Goal: Task Accomplishment & Management: Use online tool/utility

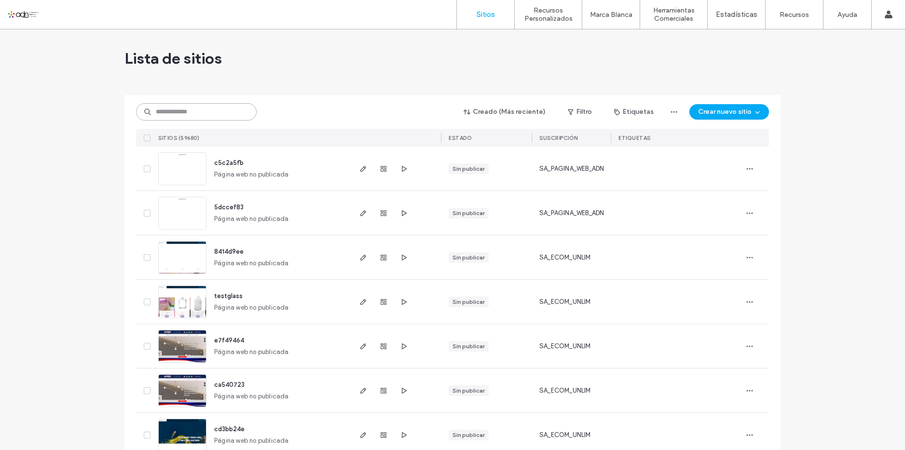
click at [202, 117] on input at bounding box center [196, 111] width 121 height 17
paste input "*********"
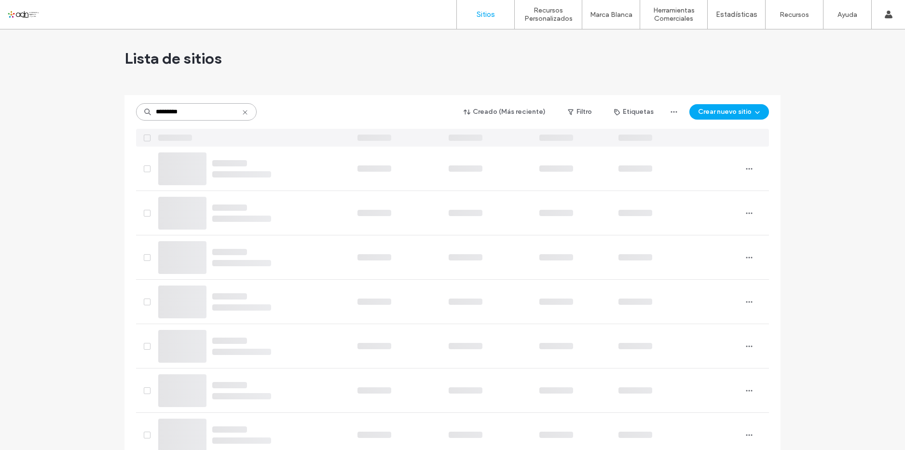
click at [203, 116] on input "*********" at bounding box center [196, 111] width 121 height 17
type input "*********"
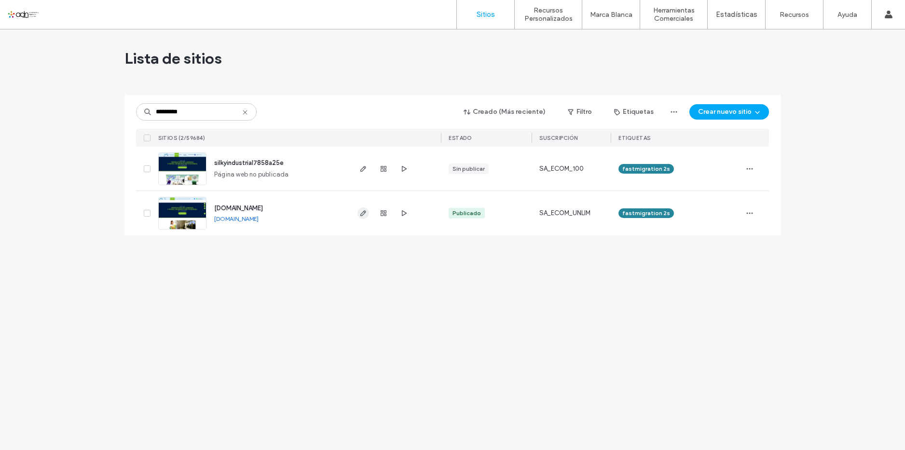
type input "*********"
click at [361, 213] on icon "button" at bounding box center [363, 213] width 8 height 8
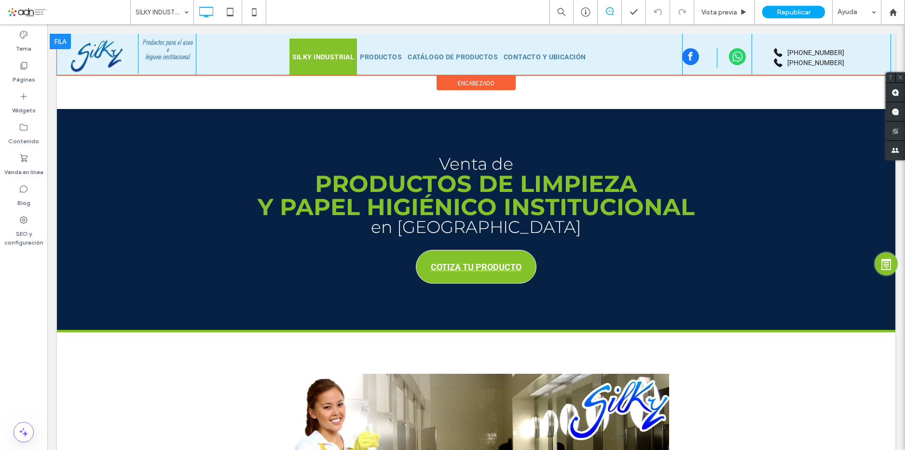
click at [215, 55] on nav "SILKY INDUSTRIAL PRODUCTOS CATÁLOGO DE PRODUCTOS CONTACTO Y UBICACIÓN" at bounding box center [439, 57] width 486 height 37
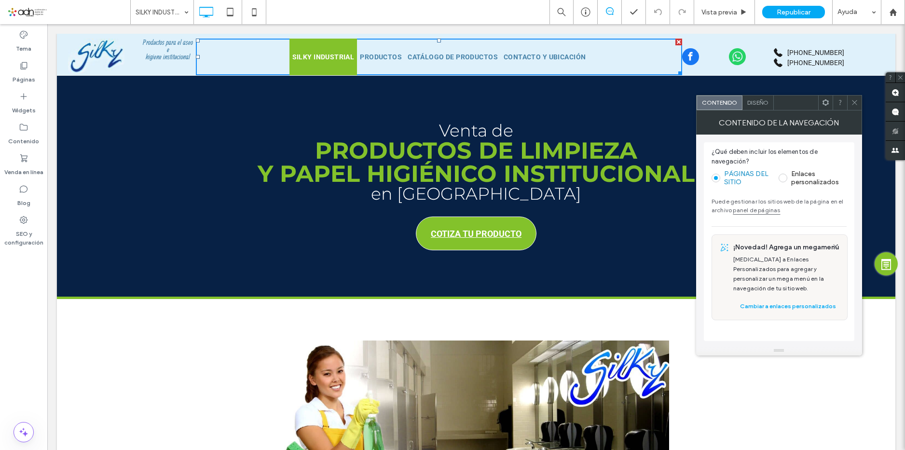
click at [854, 106] on icon at bounding box center [854, 102] width 7 height 7
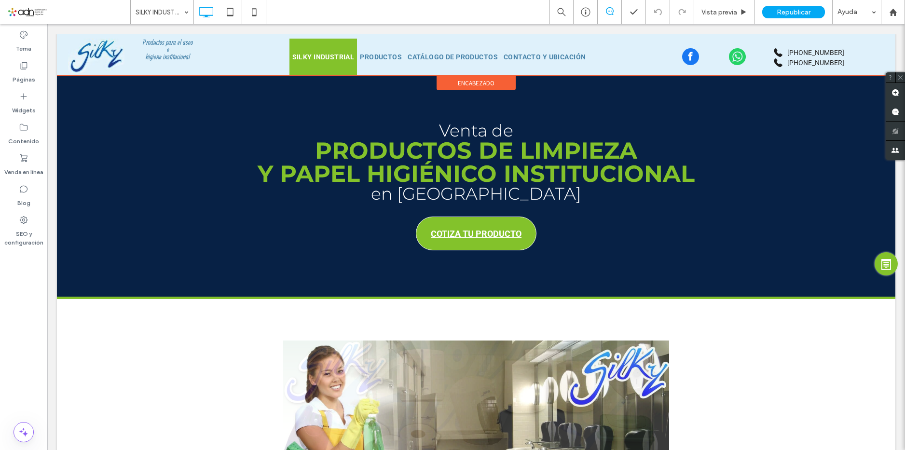
click at [481, 82] on span "encabezado" at bounding box center [476, 83] width 37 height 8
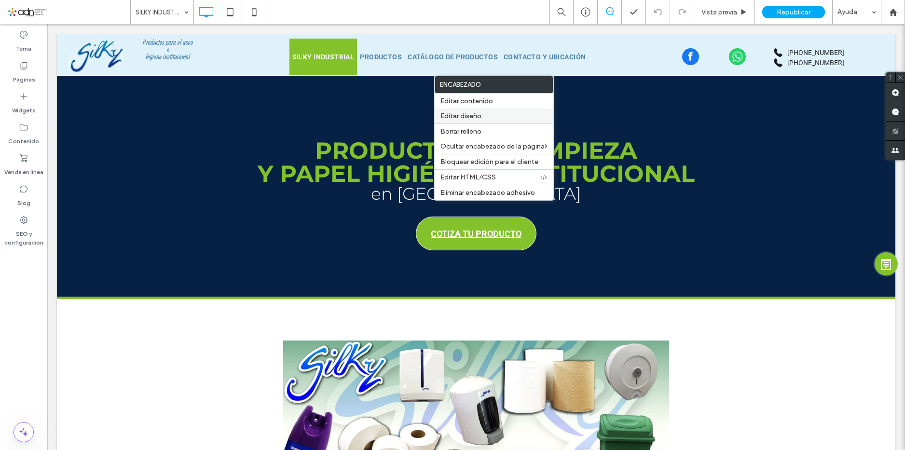
click at [477, 112] on span "Editar diseño" at bounding box center [460, 116] width 41 height 8
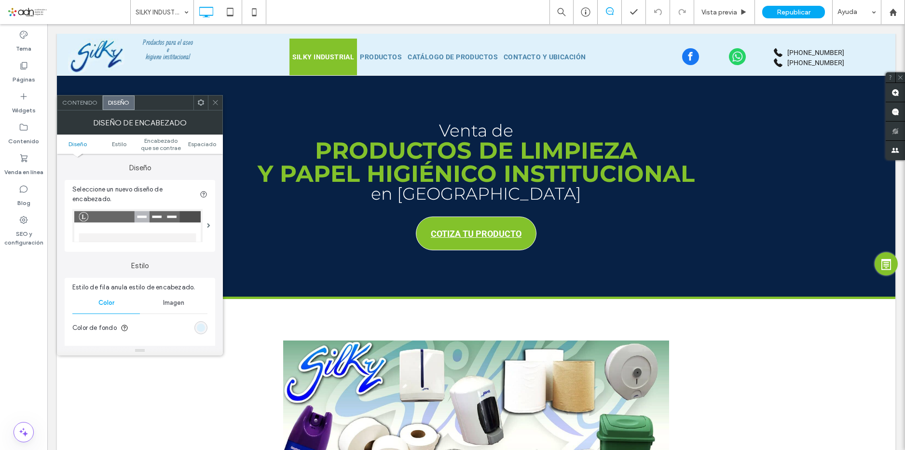
click at [208, 100] on div at bounding box center [215, 103] width 14 height 14
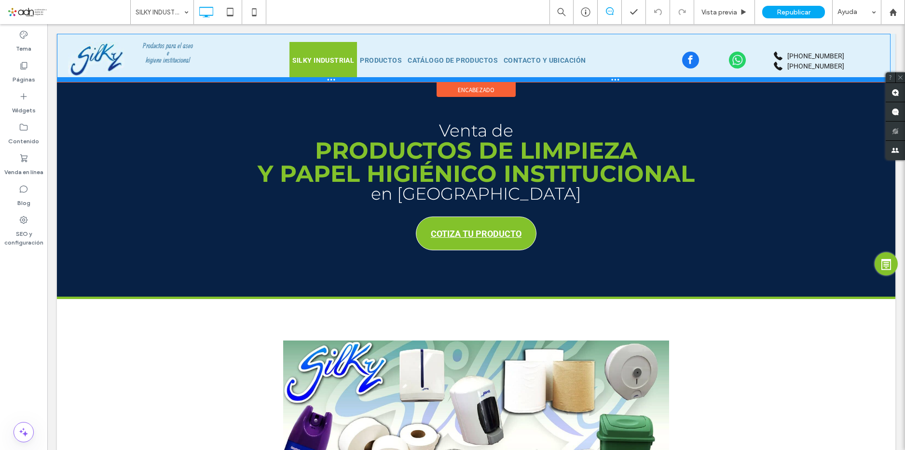
drag, startPoint x: 226, startPoint y: 73, endPoint x: 227, endPoint y: 80, distance: 6.8
click at [227, 80] on div at bounding box center [474, 79] width 834 height 5
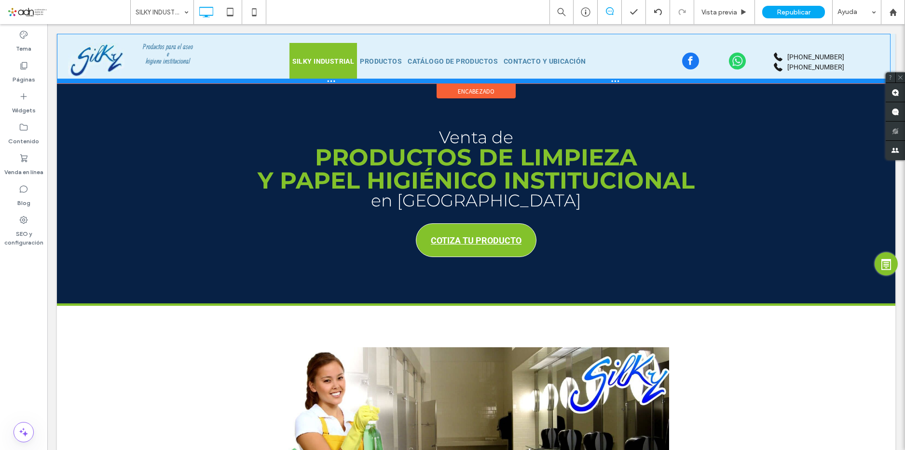
drag, startPoint x: 249, startPoint y: 80, endPoint x: 299, endPoint y: 108, distance: 57.0
click at [251, 82] on div at bounding box center [474, 81] width 834 height 5
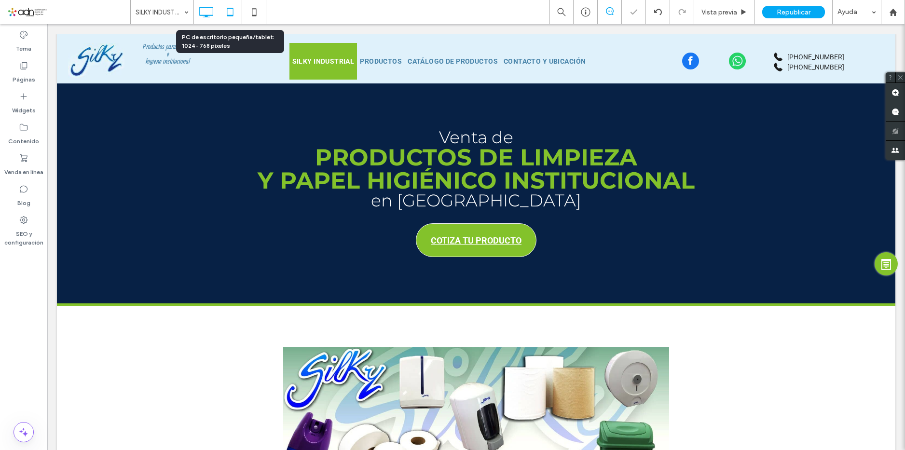
click at [233, 12] on use at bounding box center [230, 12] width 6 height 8
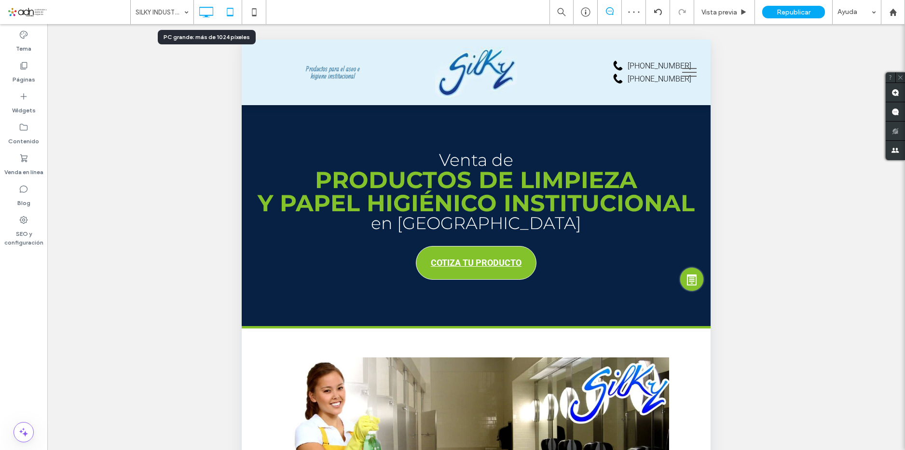
click at [210, 8] on icon at bounding box center [205, 11] width 19 height 19
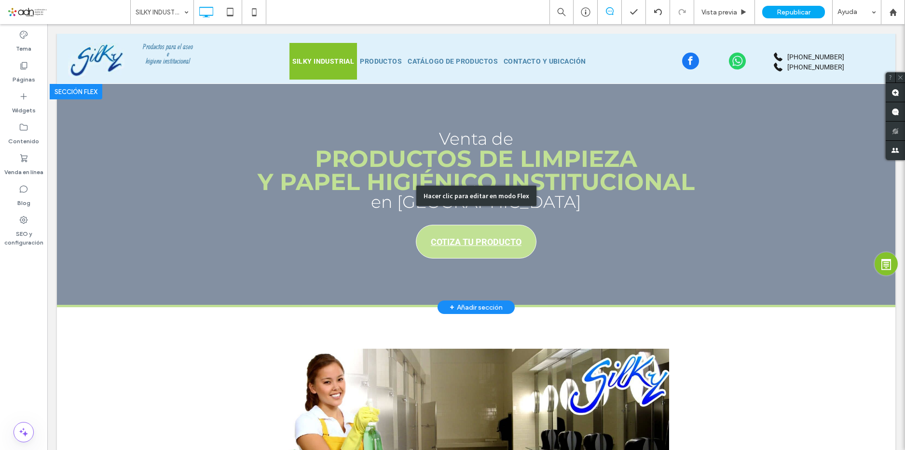
click at [446, 155] on div "Hacer clic para editar en modo Flex" at bounding box center [476, 195] width 838 height 223
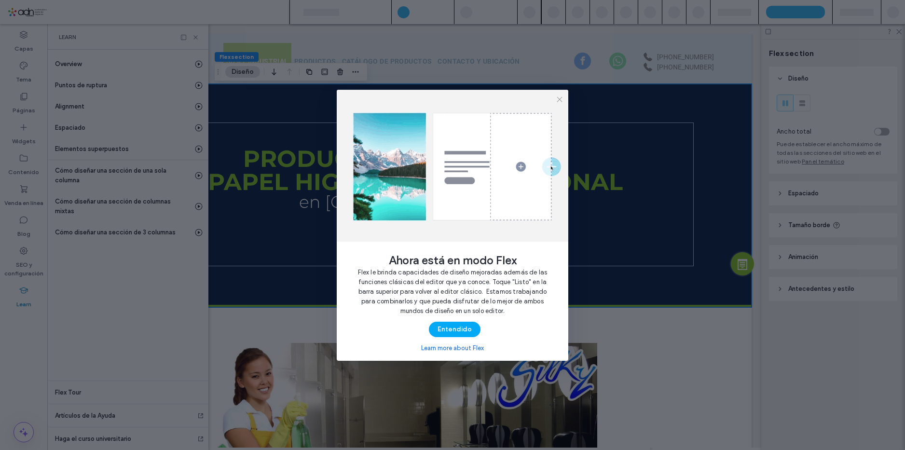
scroll to position [0, 72]
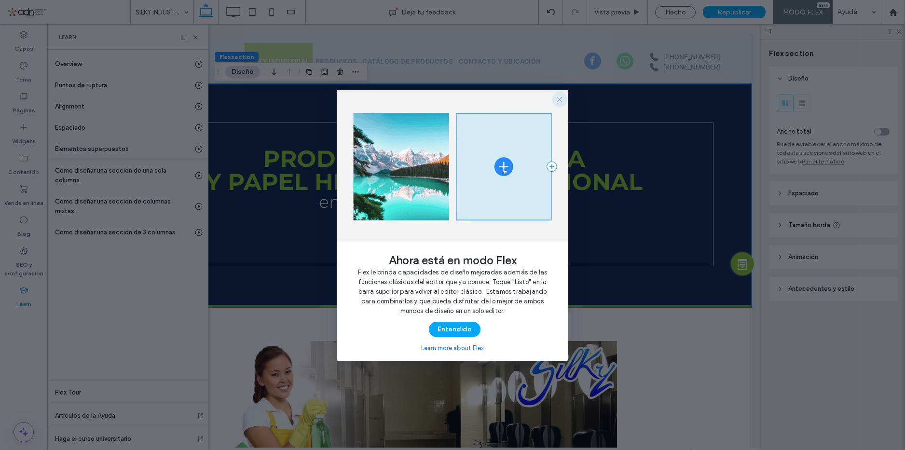
click at [558, 99] on icon "button" at bounding box center [560, 100] width 8 height 8
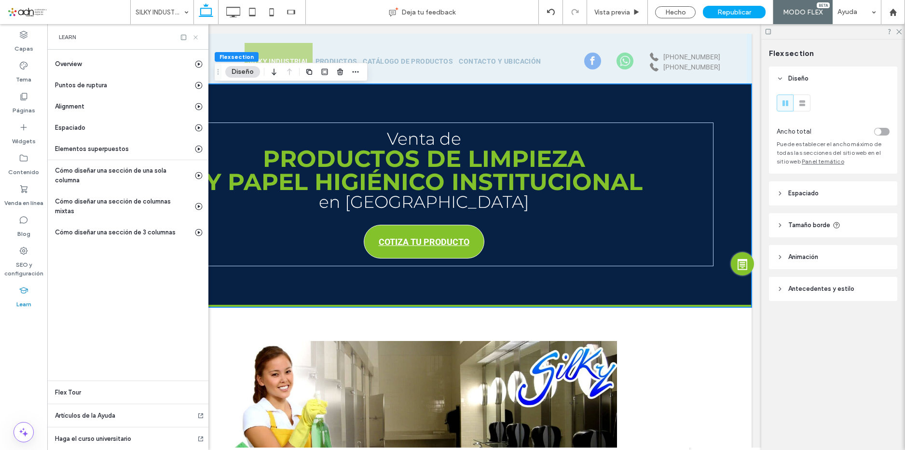
click at [193, 37] on icon at bounding box center [195, 37] width 7 height 7
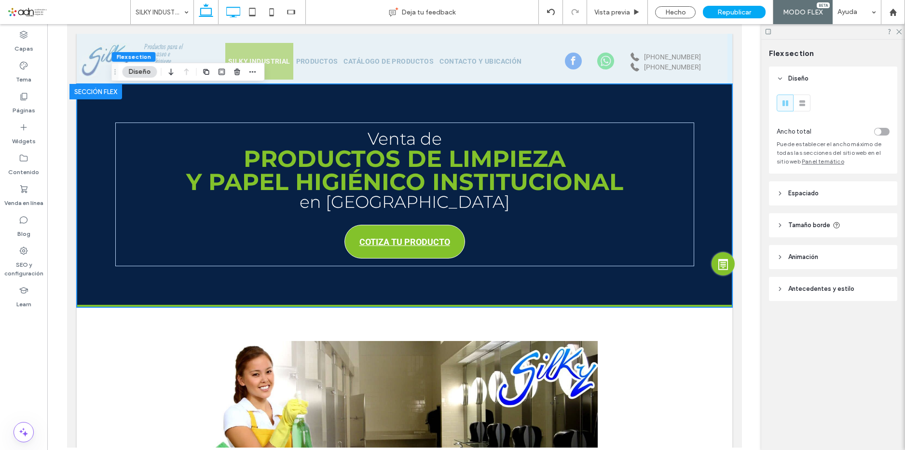
click at [232, 13] on icon at bounding box center [232, 11] width 19 height 19
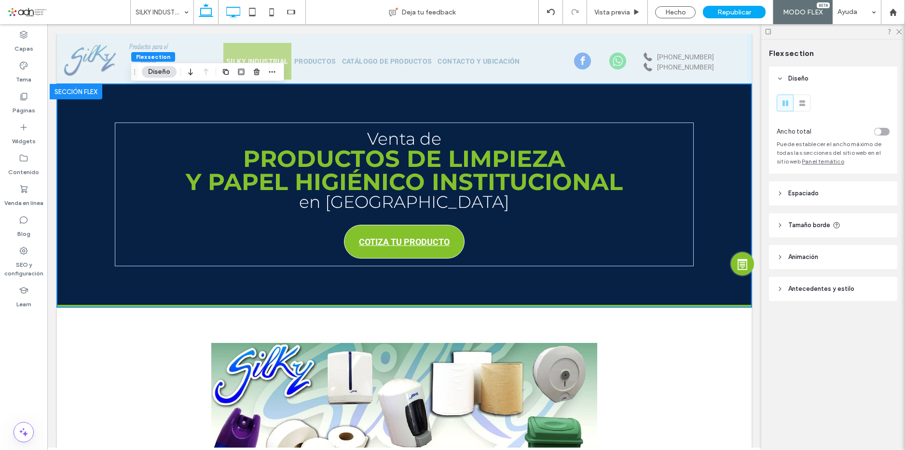
click at [208, 9] on use at bounding box center [206, 10] width 14 height 14
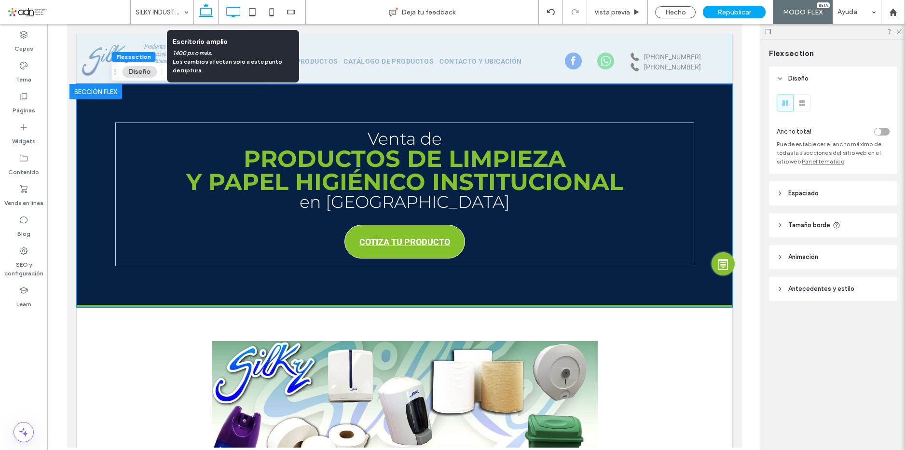
click at [233, 9] on icon at bounding box center [232, 11] width 19 height 19
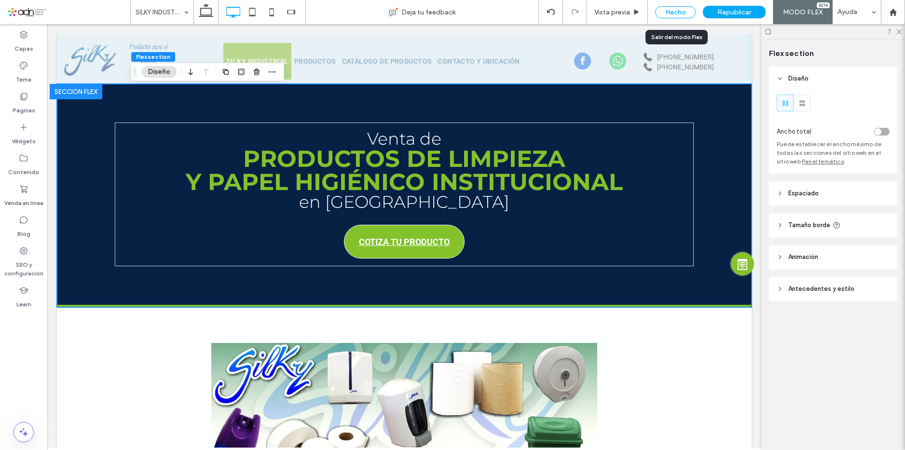
click at [691, 12] on div "Hecho" at bounding box center [675, 12] width 41 height 12
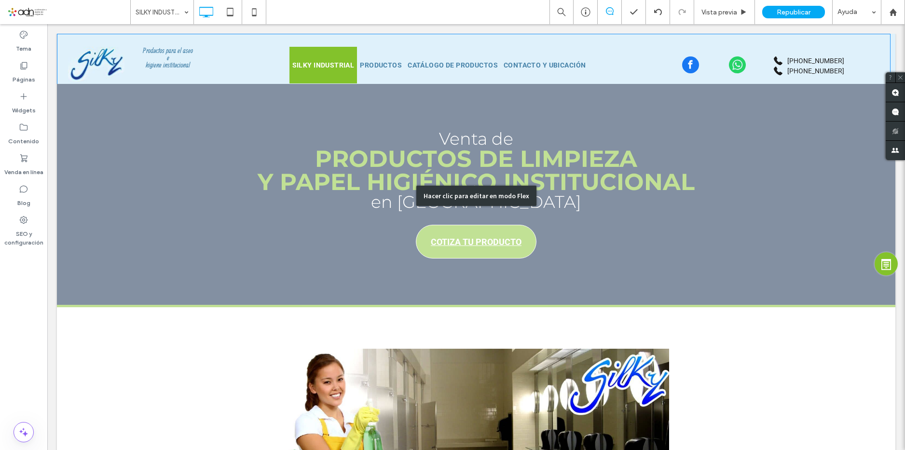
drag, startPoint x: 276, startPoint y: 83, endPoint x: 276, endPoint y: 92, distance: 8.2
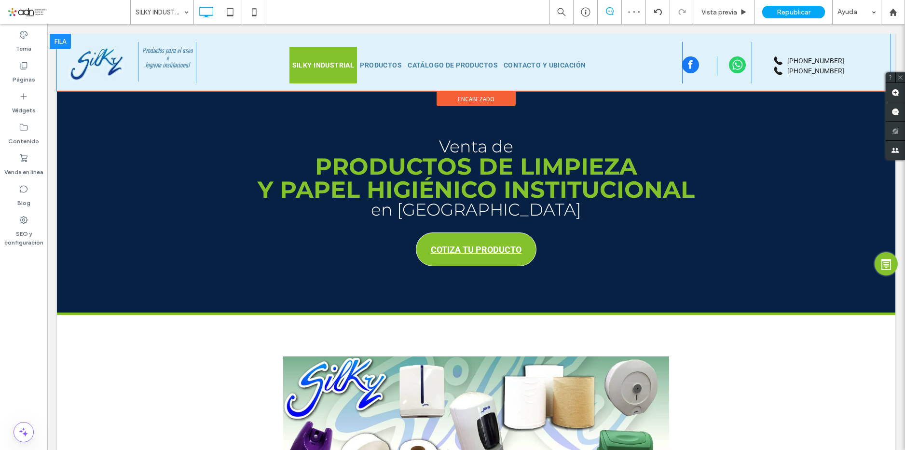
click at [207, 46] on div "SILKY INDUSTRIAL PRODUCTOS CATÁLOGO DE PRODUCTOS CONTACTO Y UBICACIÓN Click To …" at bounding box center [439, 62] width 486 height 41
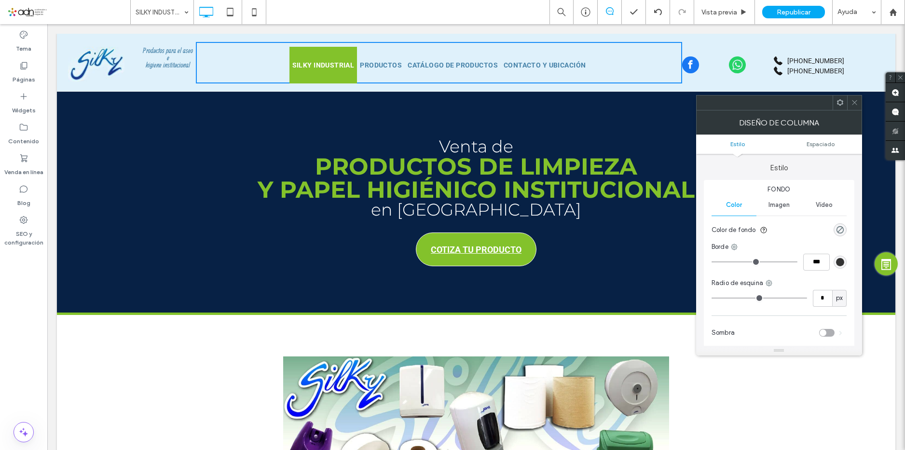
click at [852, 102] on icon at bounding box center [854, 102] width 7 height 7
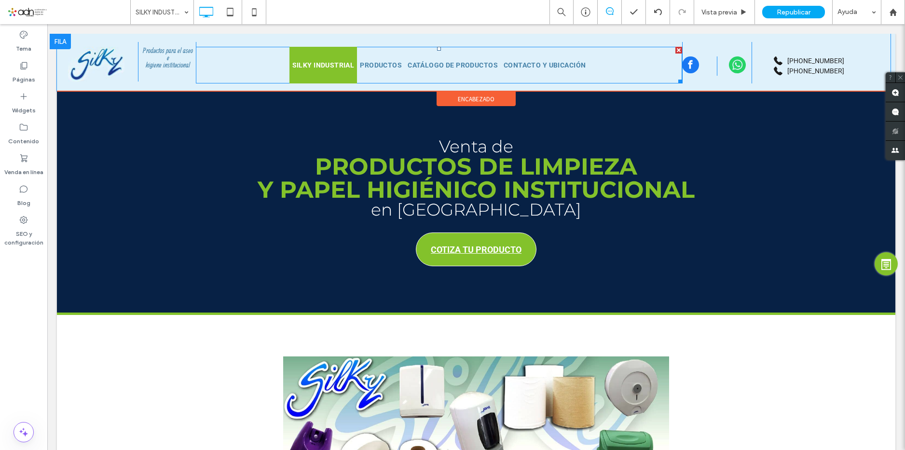
click at [645, 57] on nav "SILKY INDUSTRIAL PRODUCTOS CATÁLOGO DE PRODUCTOS CONTACTO Y UBICACIÓN" at bounding box center [439, 65] width 486 height 37
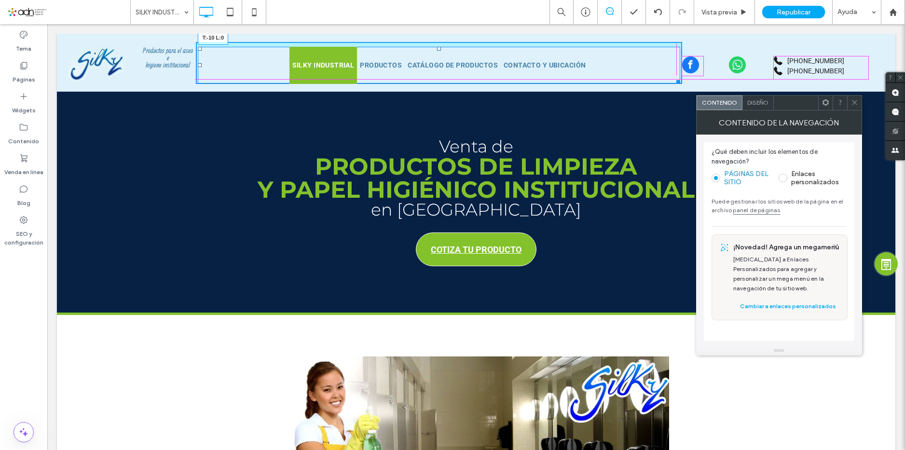
drag, startPoint x: 198, startPoint y: 49, endPoint x: 201, endPoint y: 43, distance: 6.3
click at [203, 37] on div "Click To Paste Click To Paste Click To Paste Productos para el aseo e higiene i…" at bounding box center [474, 63] width 834 height 58
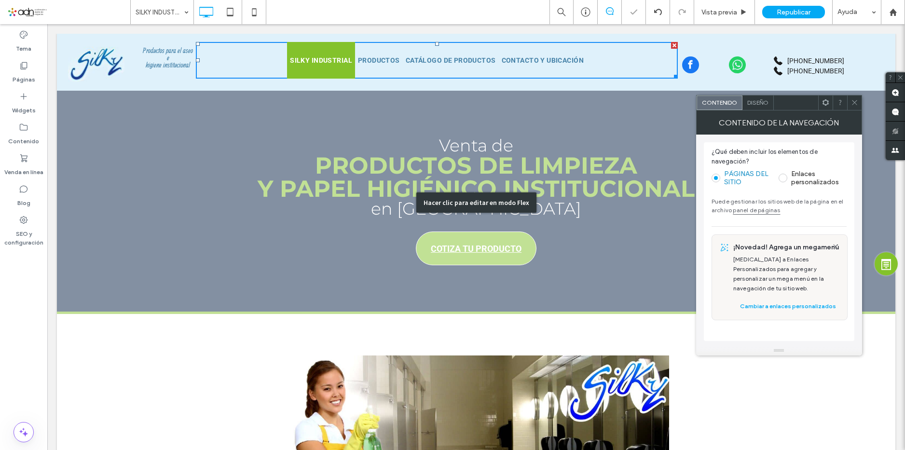
click at [329, 147] on div "Hacer clic para editar en modo Flex" at bounding box center [476, 202] width 838 height 223
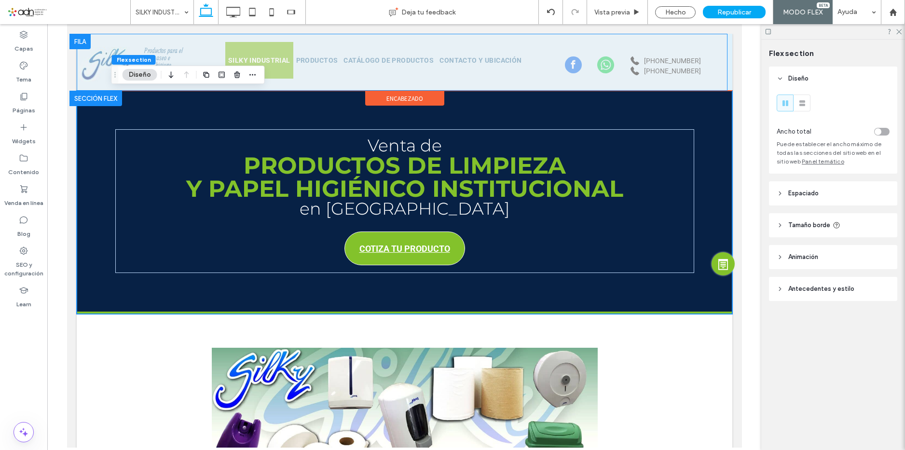
click at [904, 28] on div at bounding box center [833, 31] width 144 height 15
click at [897, 29] on icon at bounding box center [898, 31] width 6 height 6
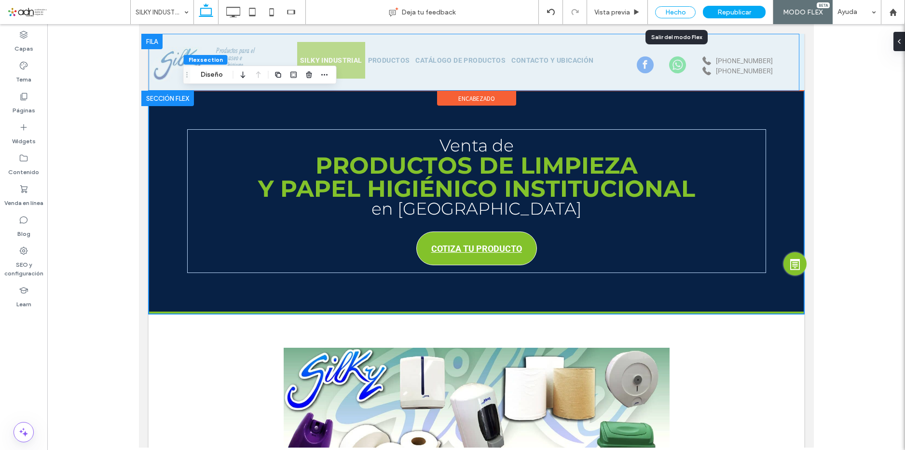
click at [683, 10] on div "Hecho" at bounding box center [675, 12] width 41 height 12
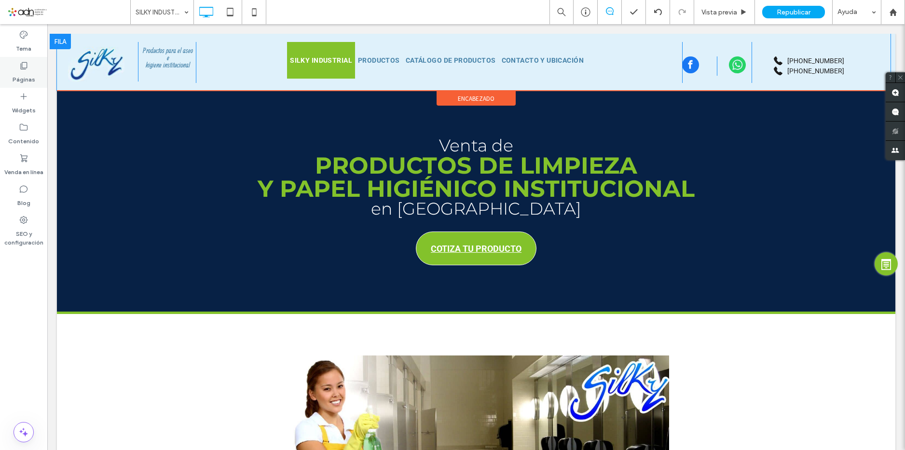
click at [28, 81] on label "Páginas" at bounding box center [24, 77] width 23 height 14
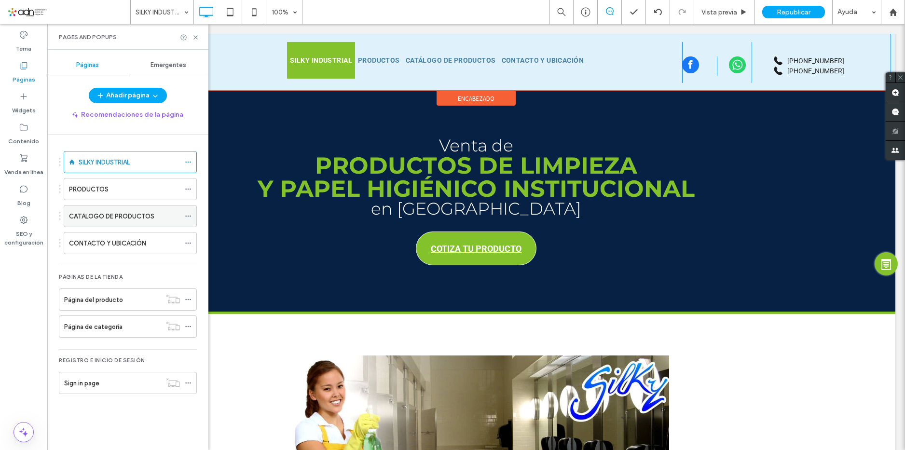
click at [107, 217] on label "CATÁLOGO DE PRODUCTOS" at bounding box center [111, 216] width 85 height 17
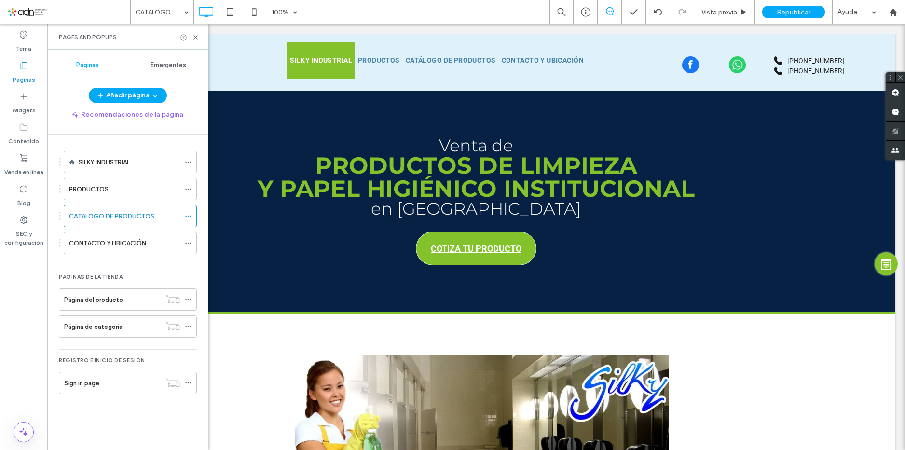
click at [194, 35] on div at bounding box center [452, 225] width 905 height 450
click at [194, 37] on div at bounding box center [452, 225] width 905 height 450
click at [194, 36] on div at bounding box center [452, 225] width 905 height 450
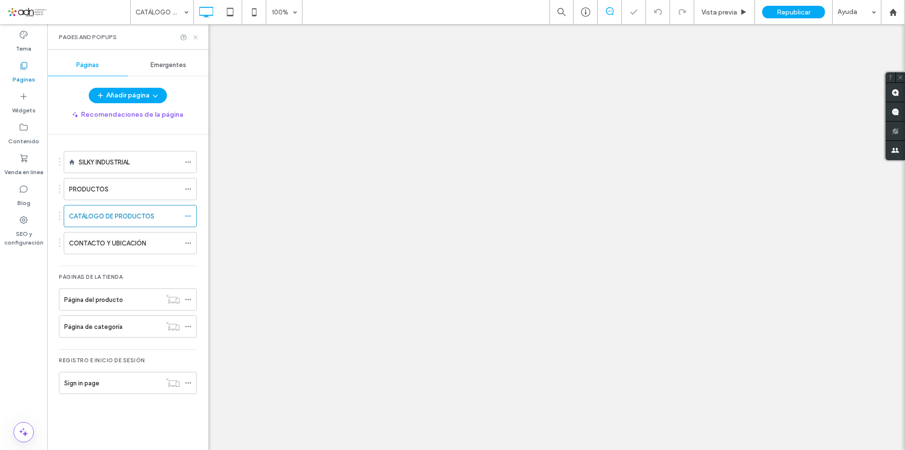
click at [194, 39] on icon at bounding box center [195, 37] width 7 height 7
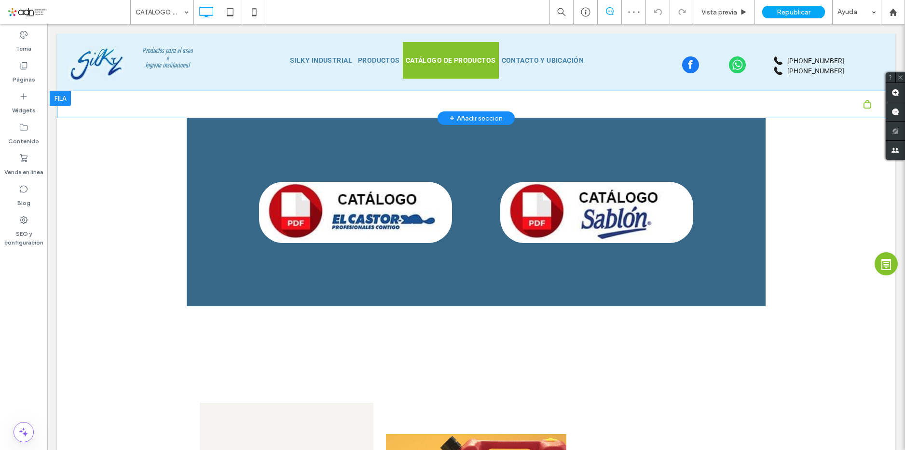
click at [259, 103] on div "Click To Paste Click To Paste" at bounding box center [476, 104] width 800 height 8
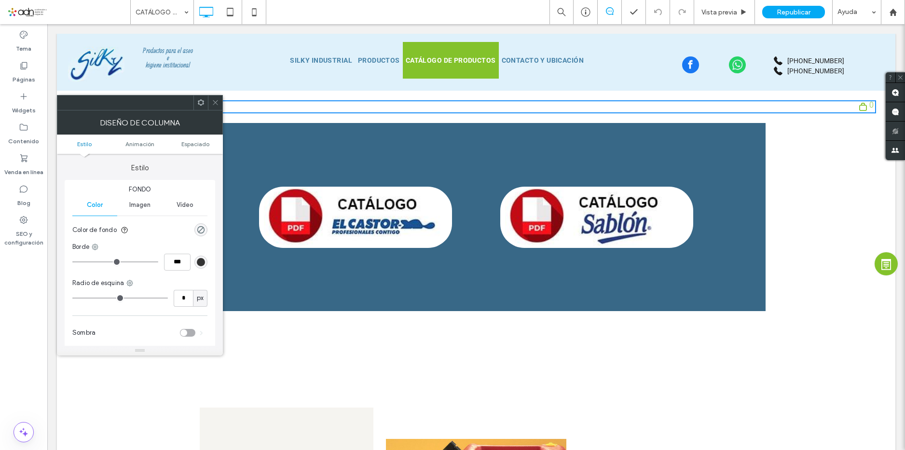
click at [215, 102] on use at bounding box center [215, 102] width 5 height 5
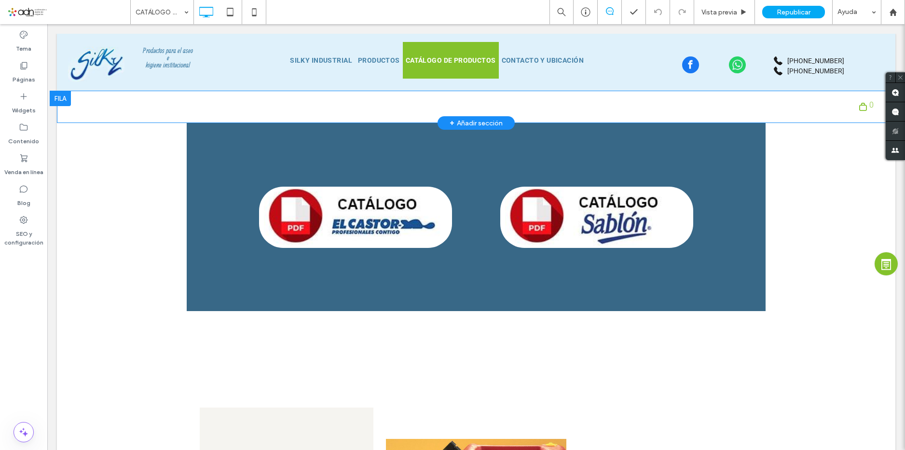
click at [661, 106] on div "0 Click To Paste Click To Paste" at bounding box center [476, 106] width 800 height 13
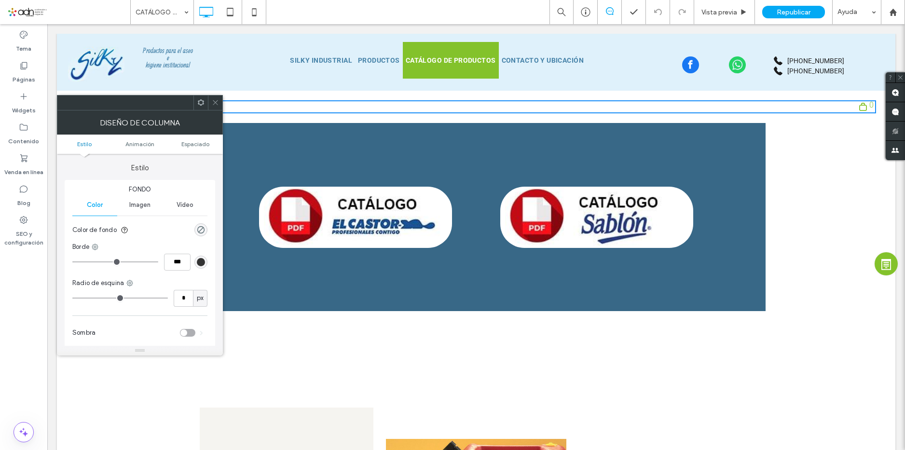
click at [216, 105] on icon at bounding box center [215, 102] width 7 height 7
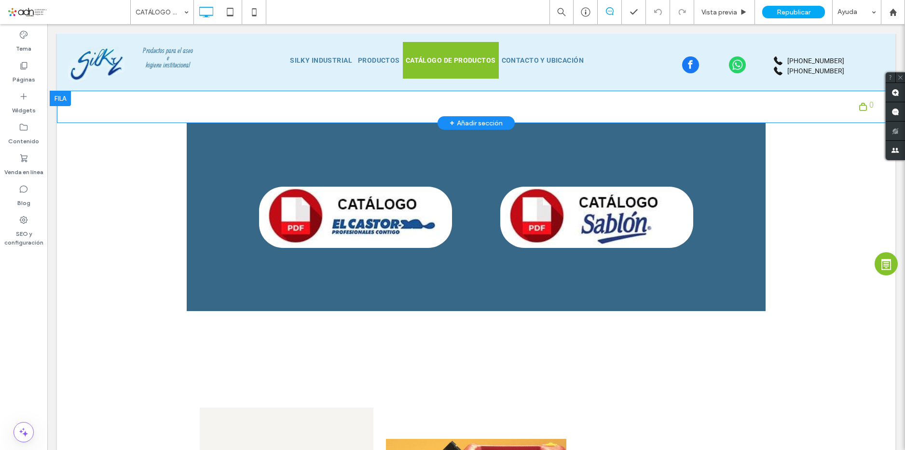
click at [61, 96] on div at bounding box center [60, 98] width 21 height 15
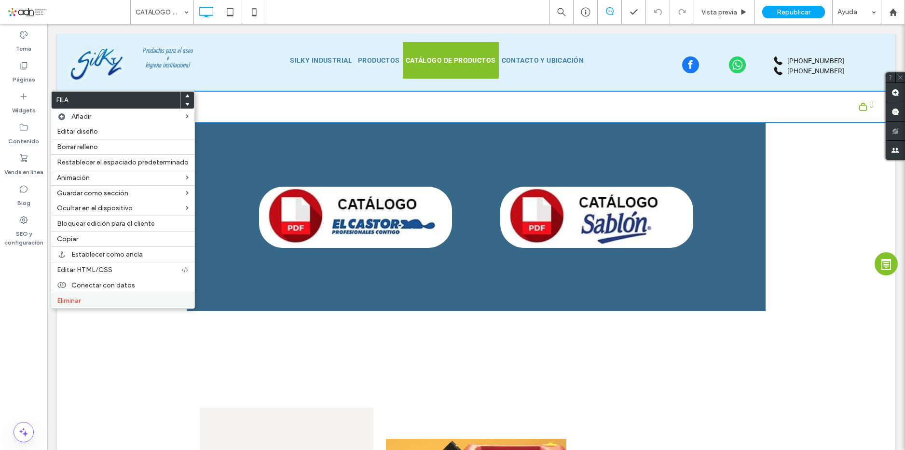
click at [83, 303] on label "Eliminar" at bounding box center [123, 301] width 132 height 8
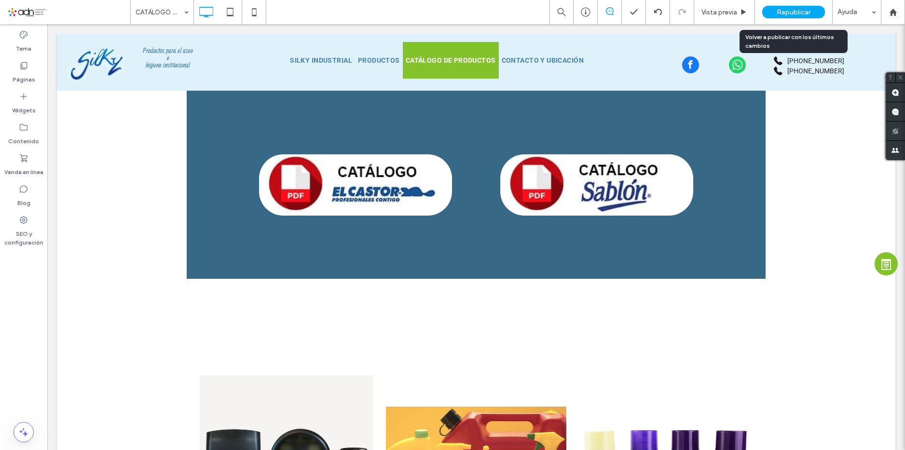
click at [799, 8] on span "Republicar" at bounding box center [794, 12] width 34 height 8
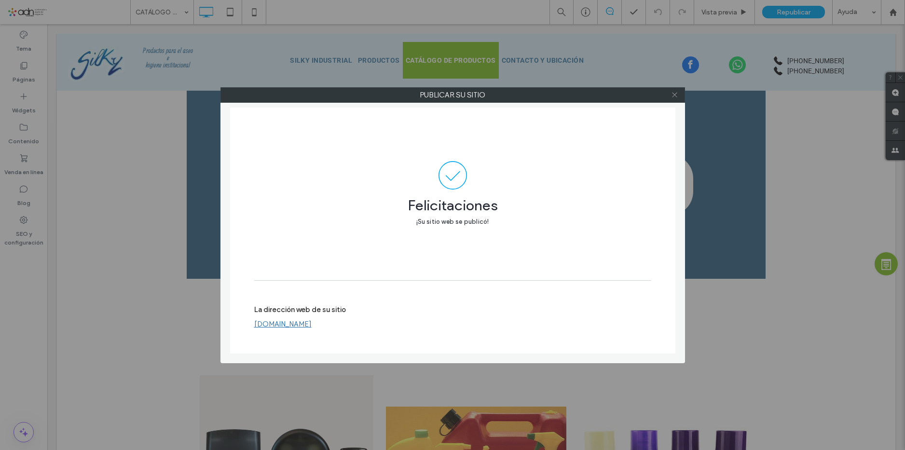
click at [675, 96] on icon at bounding box center [674, 94] width 7 height 7
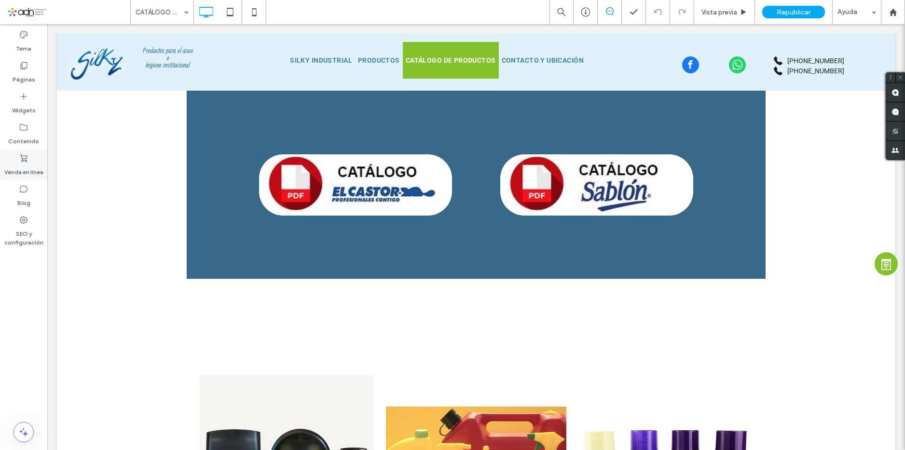
click at [28, 164] on label "Venda en línea" at bounding box center [23, 170] width 39 height 14
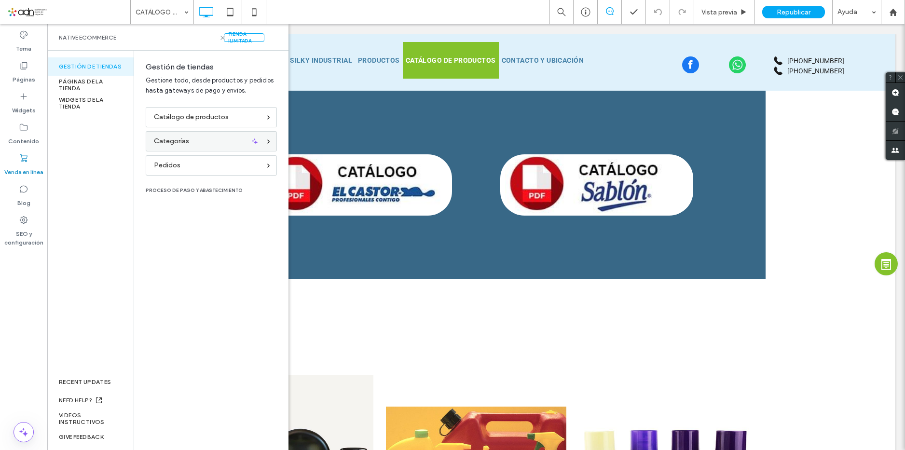
click at [186, 145] on span "Categorías" at bounding box center [171, 141] width 35 height 11
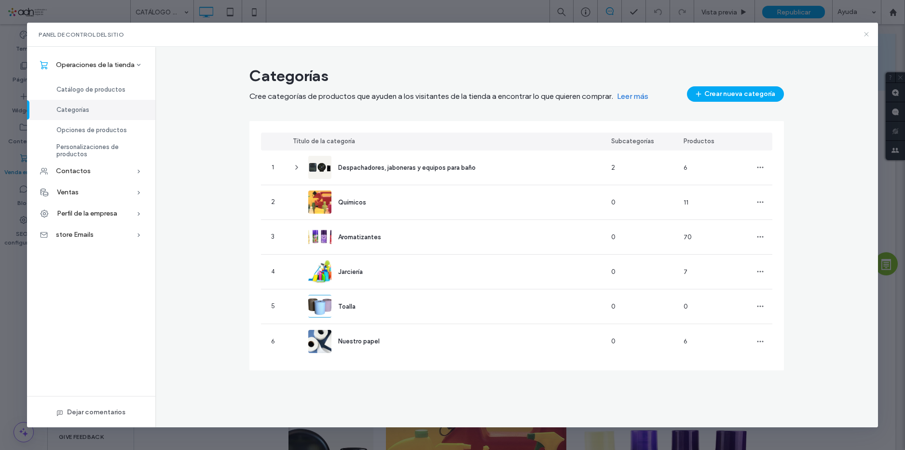
click at [865, 35] on icon at bounding box center [867, 34] width 8 height 8
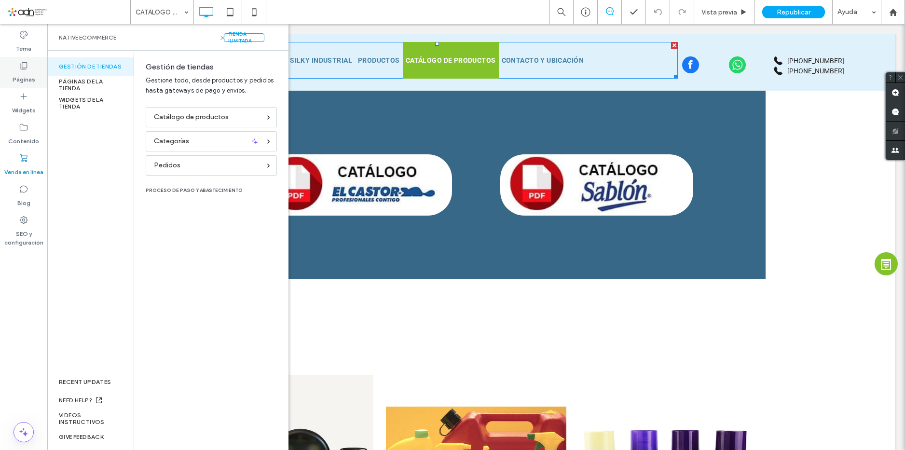
click at [24, 78] on label "Páginas" at bounding box center [24, 77] width 23 height 14
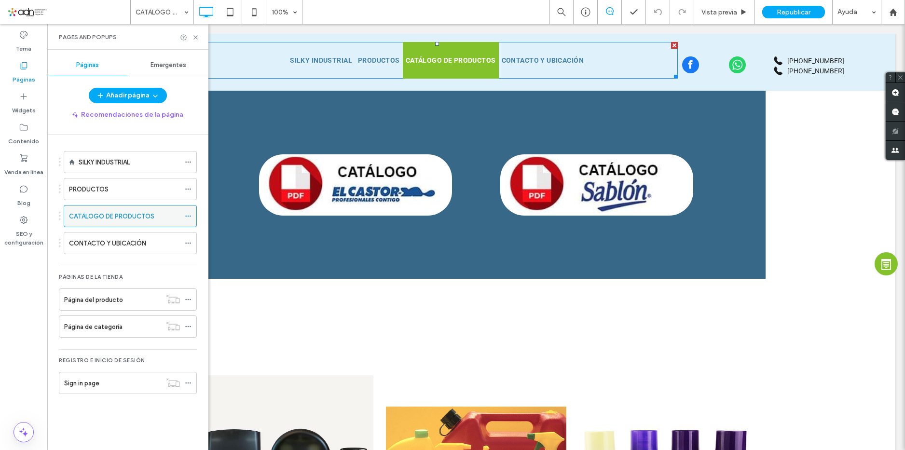
click at [116, 221] on label "CATÁLOGO DE PRODUCTOS" at bounding box center [111, 216] width 85 height 17
click at [194, 37] on div at bounding box center [452, 225] width 905 height 450
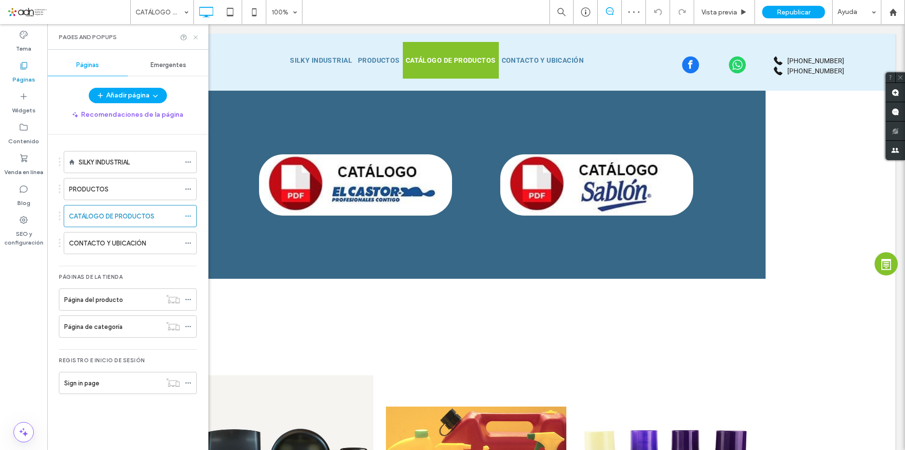
drag, startPoint x: 195, startPoint y: 38, endPoint x: 194, endPoint y: 179, distance: 141.8
click at [195, 38] on use at bounding box center [195, 37] width 4 height 4
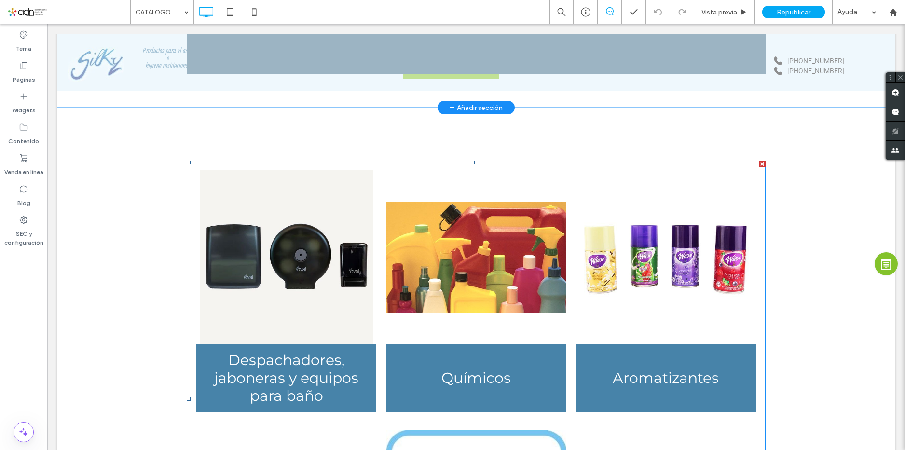
scroll to position [386, 0]
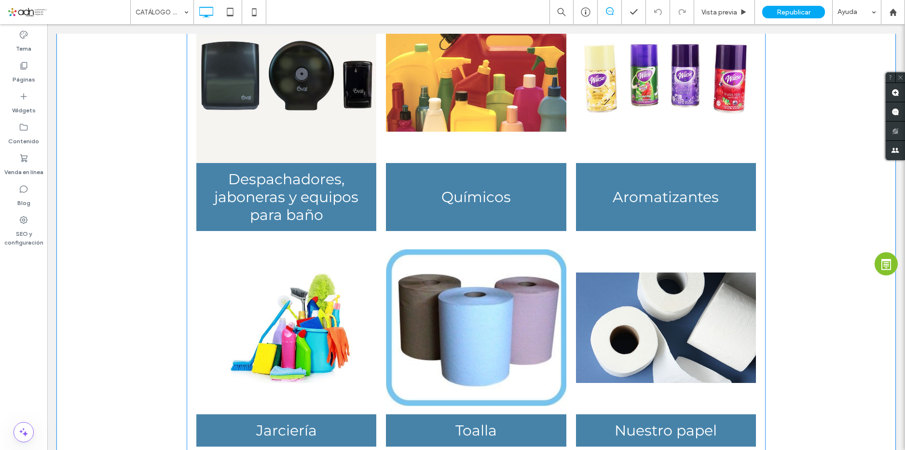
click at [266, 198] on h3 "Despachadores, jaboneras y equipos para baño" at bounding box center [286, 197] width 180 height 54
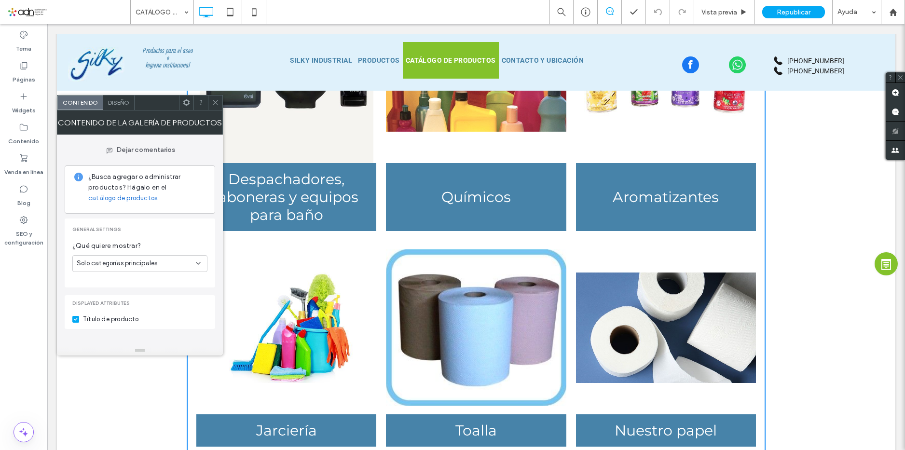
click at [215, 102] on use at bounding box center [215, 102] width 5 height 5
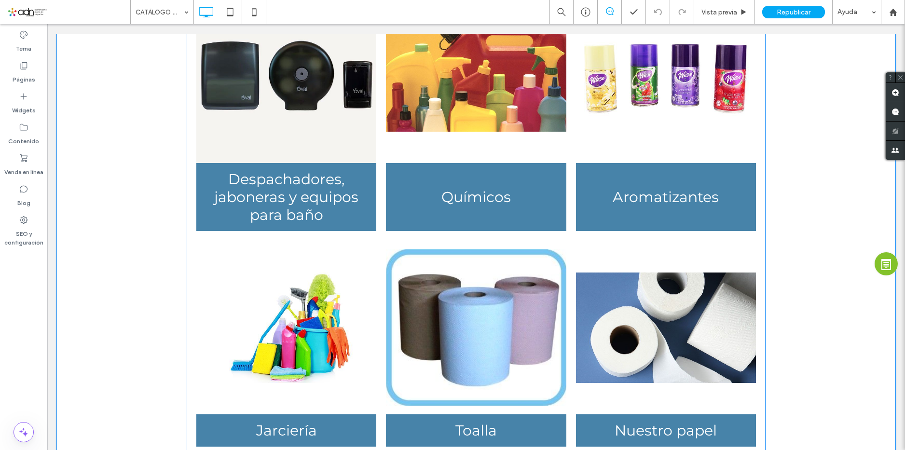
drag, startPoint x: 251, startPoint y: 158, endPoint x: 268, endPoint y: 138, distance: 25.7
click at [269, 191] on h3 "Despachadores, jaboneras y equipos para baño" at bounding box center [286, 197] width 180 height 54
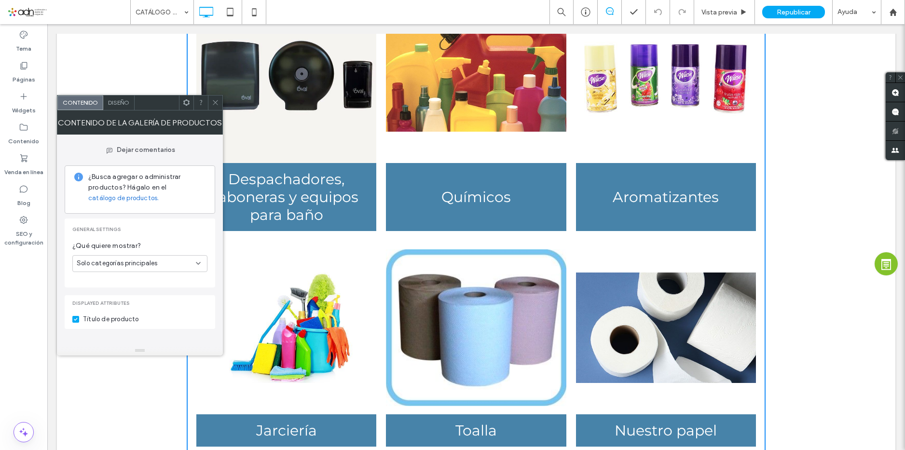
click at [269, 191] on h3 "Despachadores, jaboneras y equipos para baño" at bounding box center [286, 197] width 180 height 54
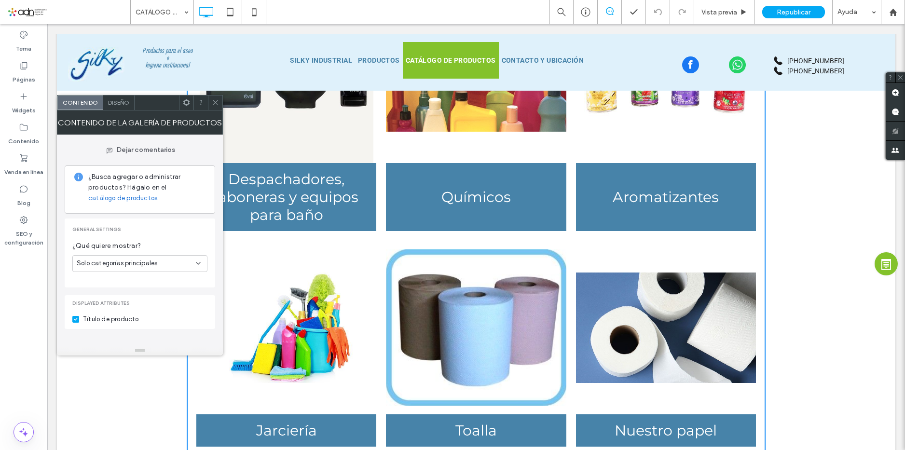
click at [151, 203] on link "catálogo de productos." at bounding box center [123, 198] width 70 height 10
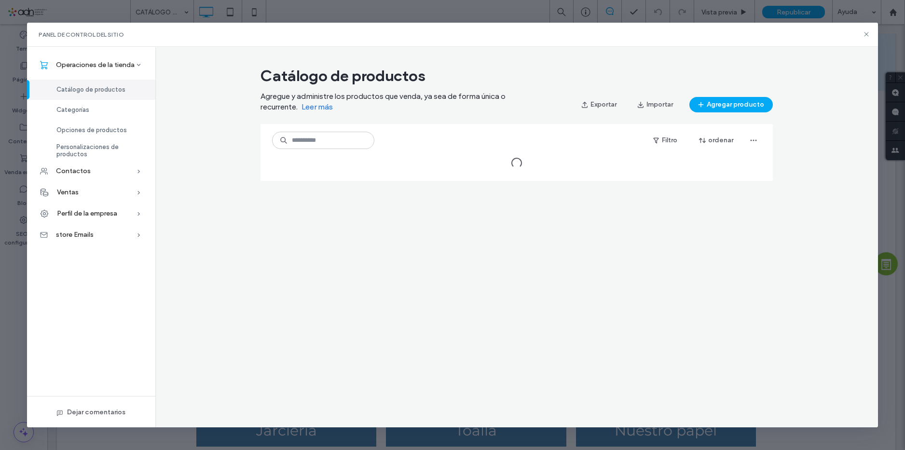
click at [867, 34] on use at bounding box center [866, 34] width 4 height 4
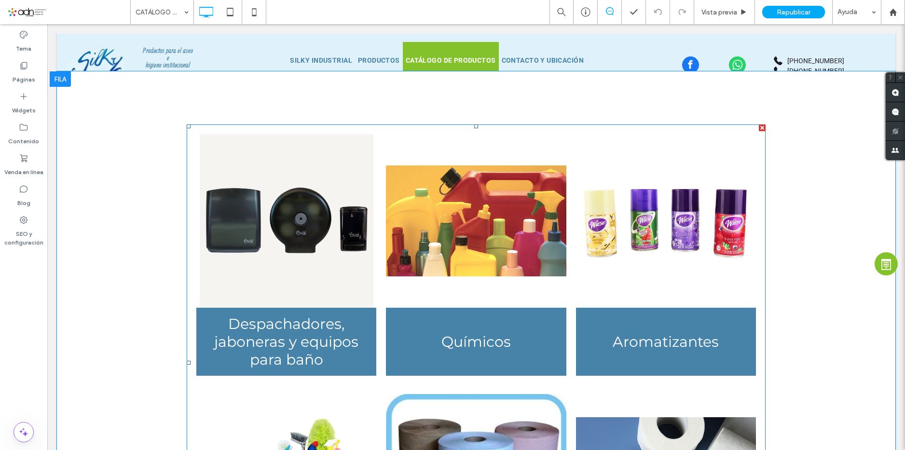
scroll to position [289, 0]
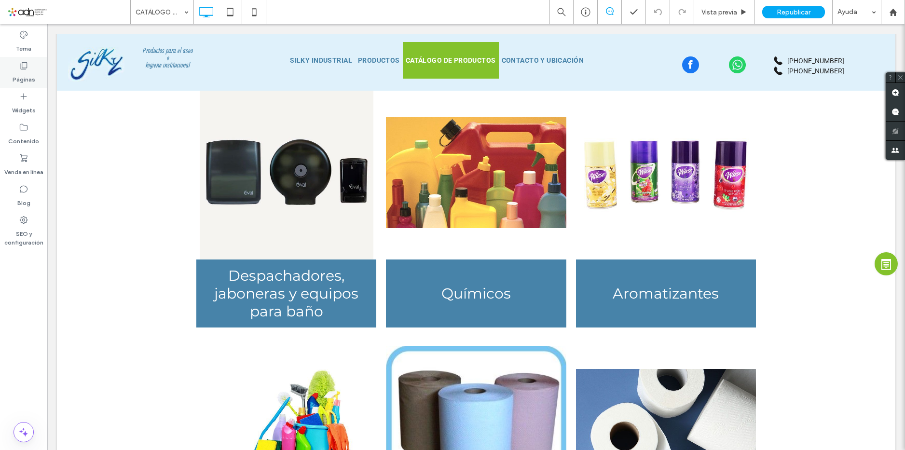
click at [28, 79] on label "Páginas" at bounding box center [24, 77] width 23 height 14
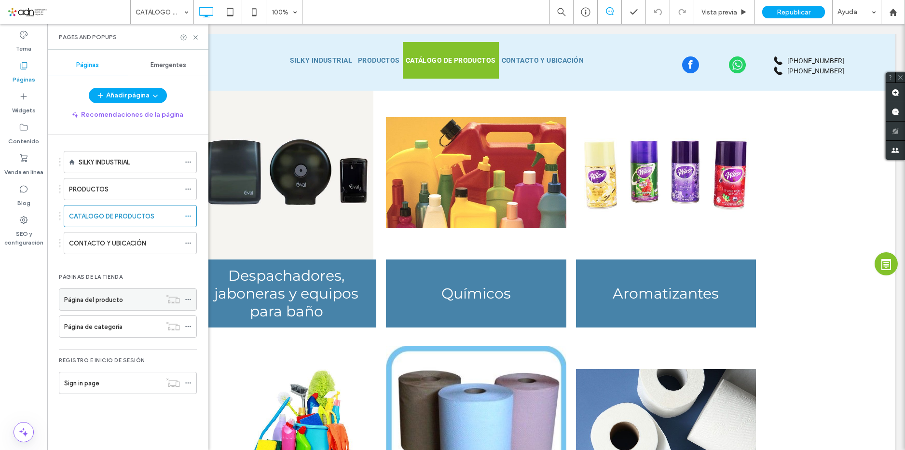
click at [121, 301] on label "Página del producto" at bounding box center [93, 299] width 59 height 17
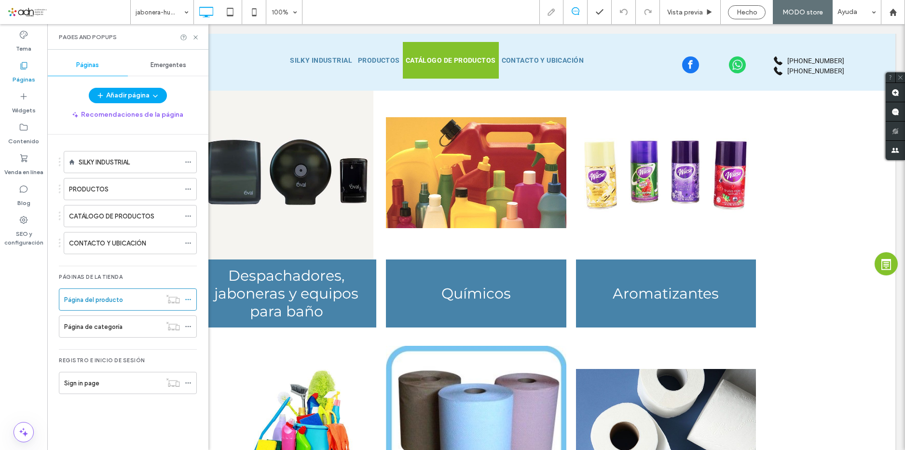
click at [194, 36] on div at bounding box center [452, 225] width 905 height 450
click at [195, 36] on div at bounding box center [452, 225] width 905 height 450
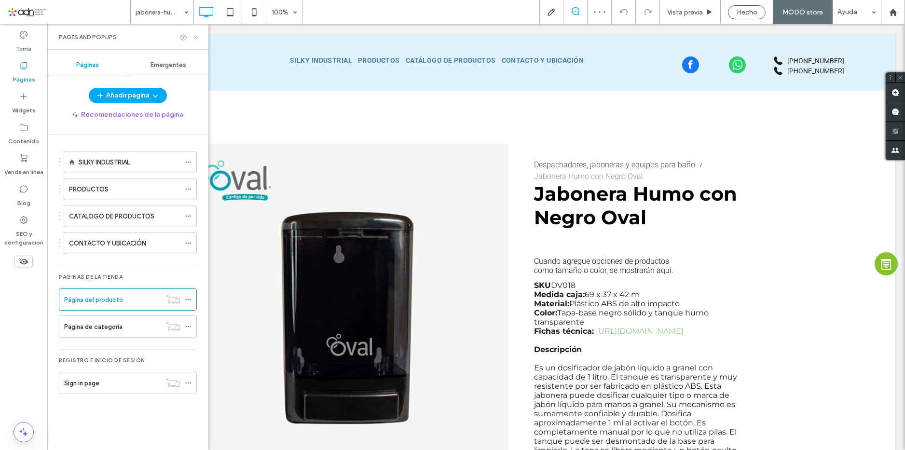
click at [195, 39] on icon at bounding box center [195, 37] width 7 height 7
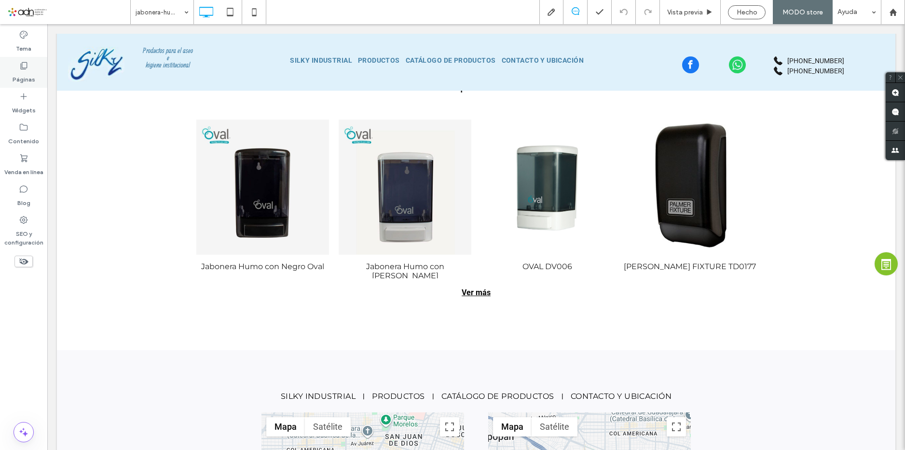
scroll to position [482, 0]
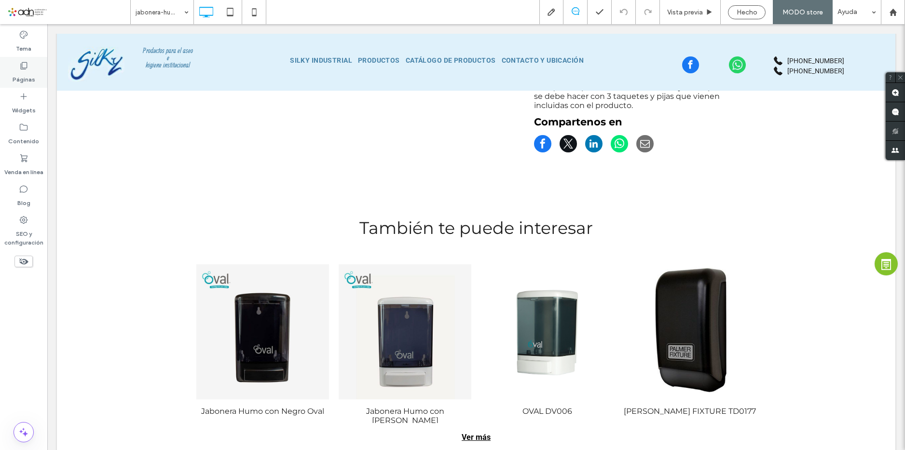
drag, startPoint x: 25, startPoint y: 78, endPoint x: 20, endPoint y: 166, distance: 88.9
click at [25, 78] on label "Páginas" at bounding box center [24, 77] width 23 height 14
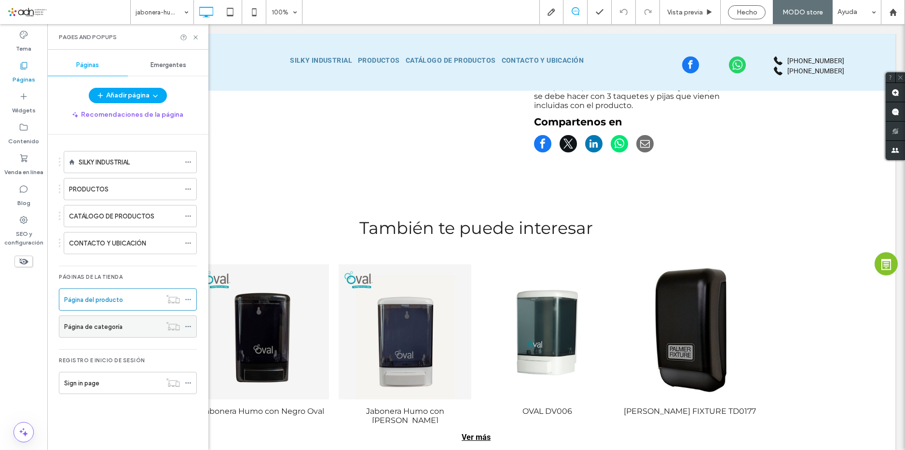
click at [124, 324] on div "Página de categoría" at bounding box center [112, 327] width 97 height 10
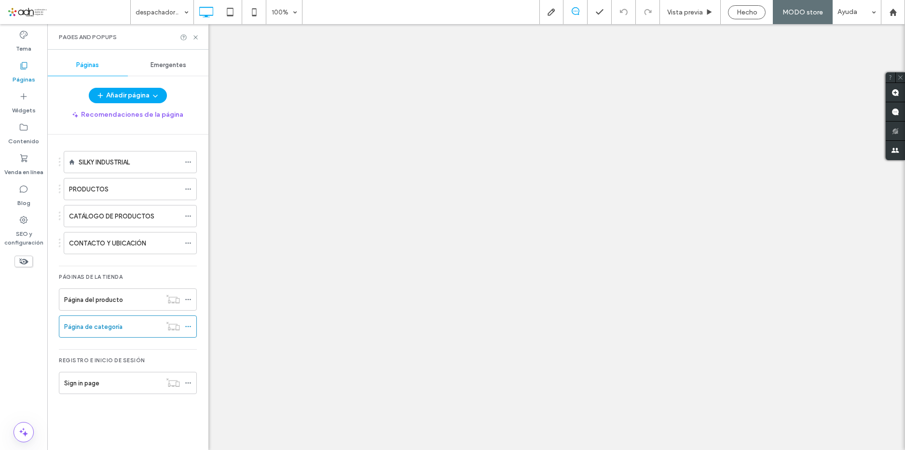
click at [195, 37] on div at bounding box center [452, 225] width 905 height 450
click at [195, 36] on icon at bounding box center [195, 37] width 7 height 7
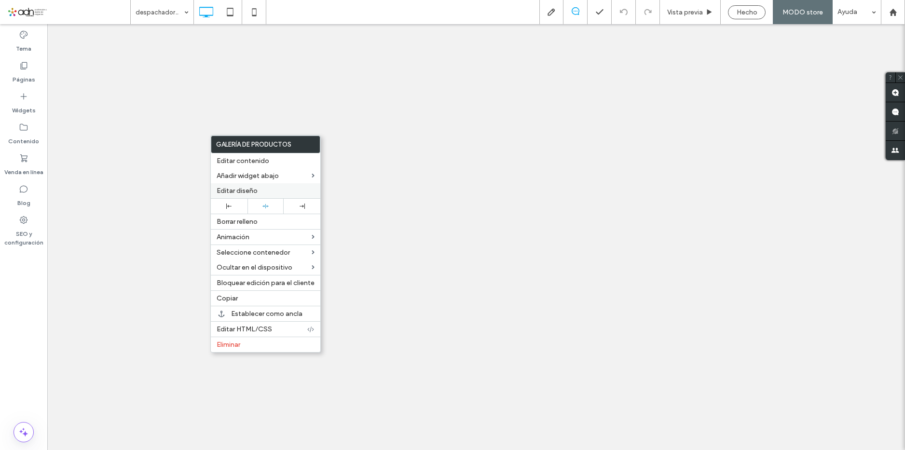
click at [261, 193] on label "Editar diseño" at bounding box center [266, 191] width 98 height 8
click at [243, 188] on span "Editar diseño" at bounding box center [237, 191] width 41 height 8
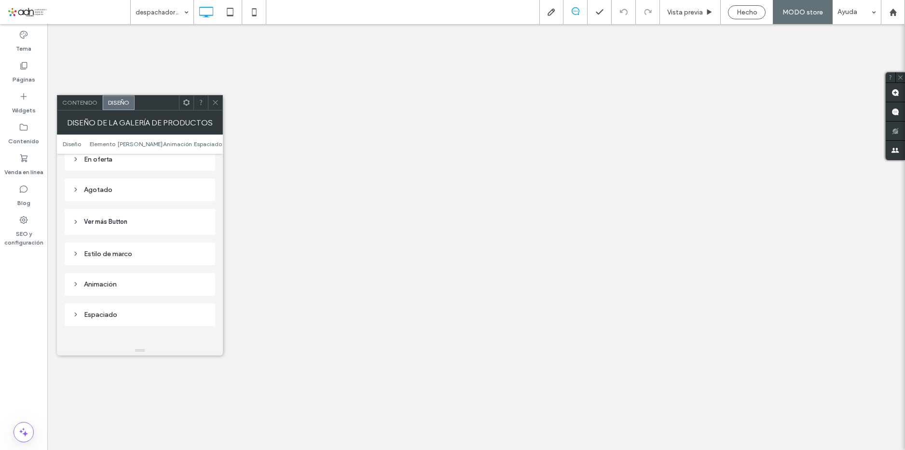
scroll to position [502, 0]
click at [130, 225] on header "Ver más Button" at bounding box center [140, 223] width 151 height 26
click at [200, 277] on div "rgb(143, 198, 145)" at bounding box center [201, 277] width 8 height 8
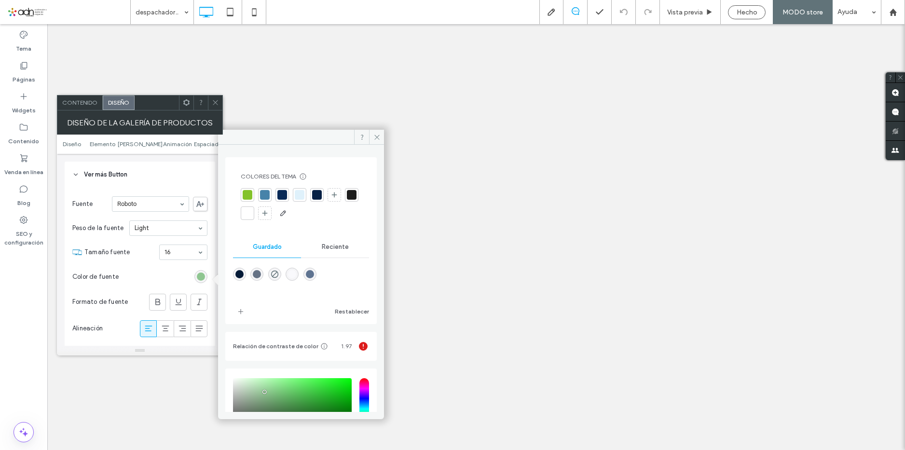
click at [281, 193] on div at bounding box center [282, 195] width 10 height 10
click at [161, 305] on icon at bounding box center [158, 302] width 10 height 10
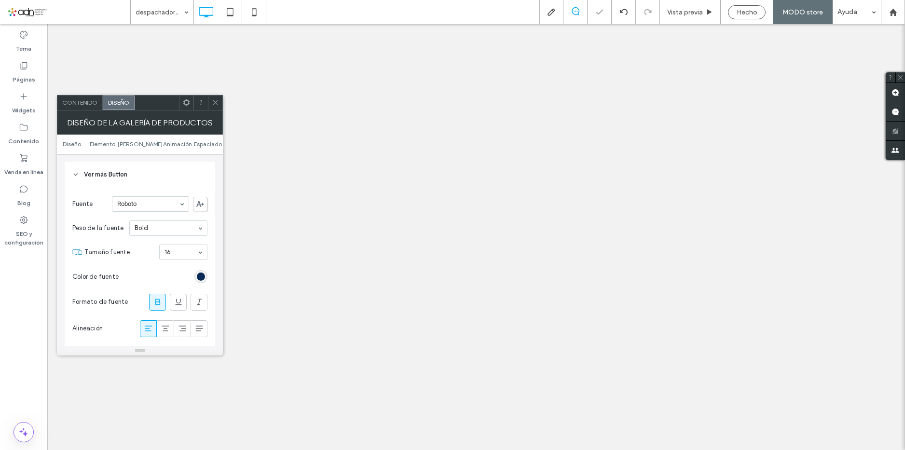
click at [217, 103] on icon at bounding box center [215, 102] width 7 height 7
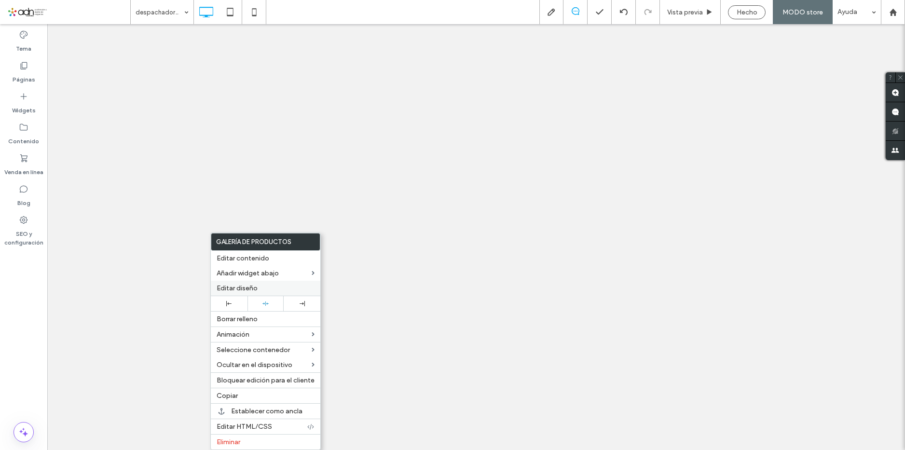
click at [246, 287] on span "Editar diseño" at bounding box center [237, 288] width 41 height 8
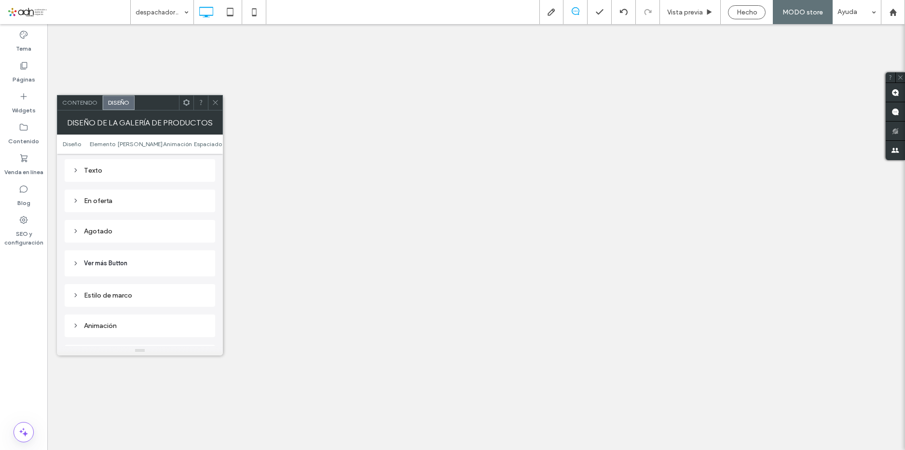
scroll to position [454, 0]
click at [124, 270] on span "Ver más Button" at bounding box center [105, 271] width 43 height 10
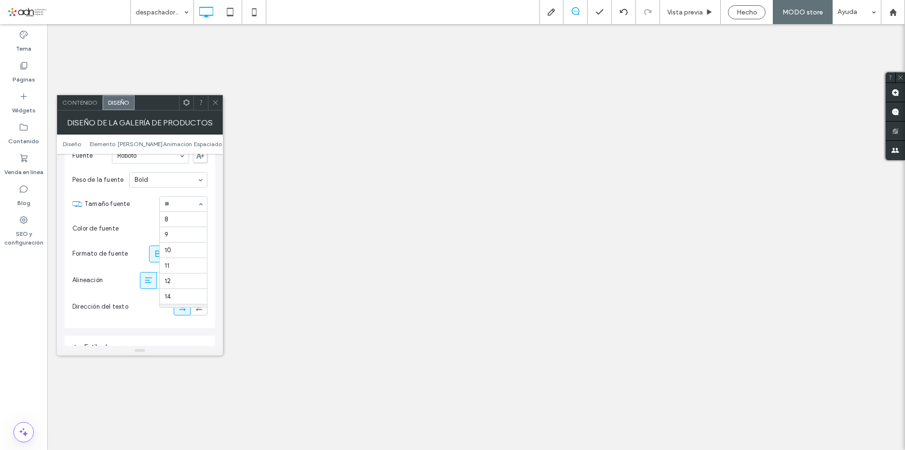
scroll to position [93, 0]
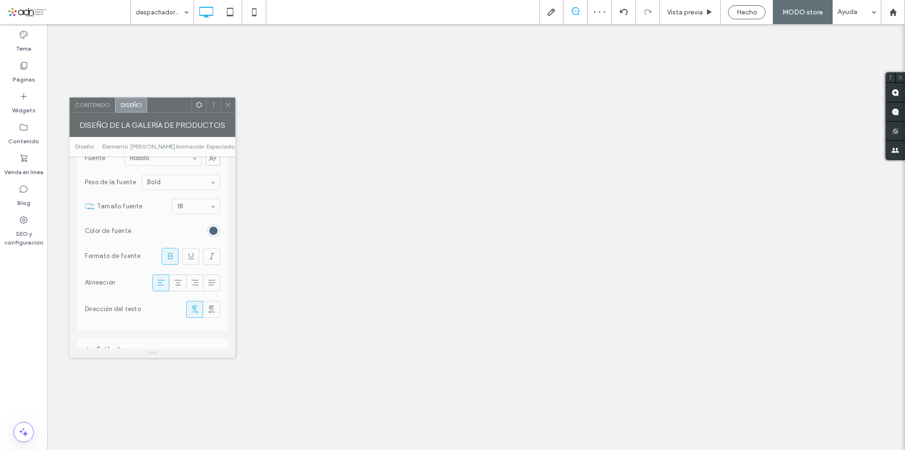
drag, startPoint x: 158, startPoint y: 102, endPoint x: 165, endPoint y: 105, distance: 7.6
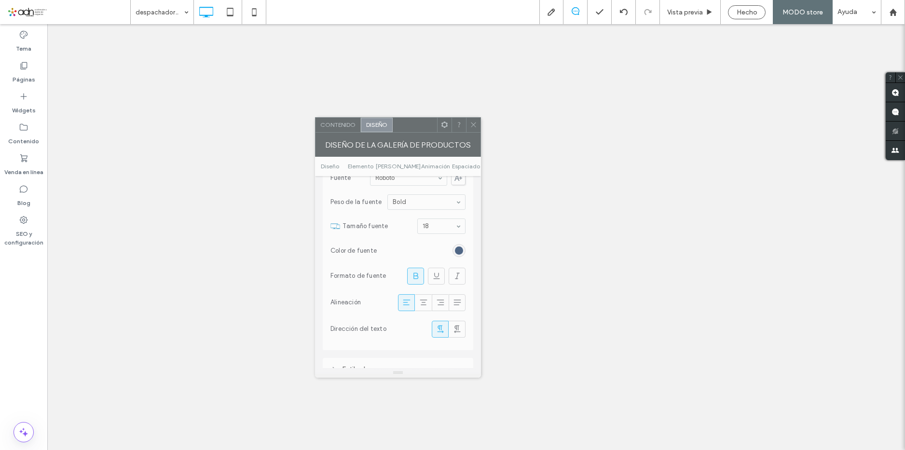
drag, startPoint x: 160, startPoint y: 108, endPoint x: 401, endPoint y: 126, distance: 241.9
click at [401, 126] on div at bounding box center [415, 125] width 44 height 14
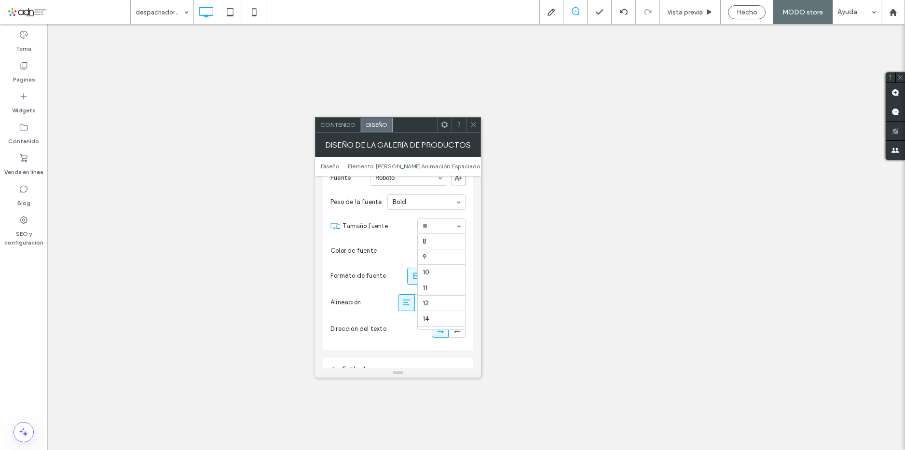
scroll to position [108, 0]
click at [439, 226] on input at bounding box center [439, 226] width 33 height 7
click at [395, 230] on span "Tamaño fuente" at bounding box center [377, 226] width 71 height 10
click at [435, 274] on icon at bounding box center [437, 276] width 10 height 10
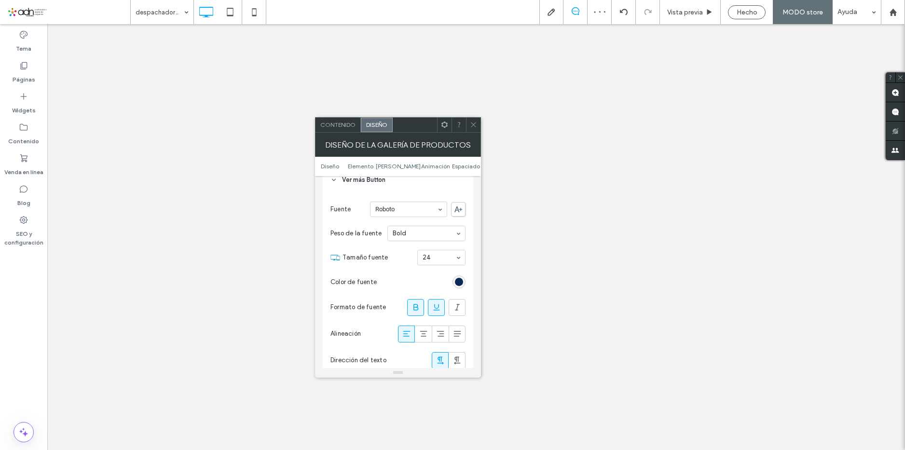
scroll to position [550, 0]
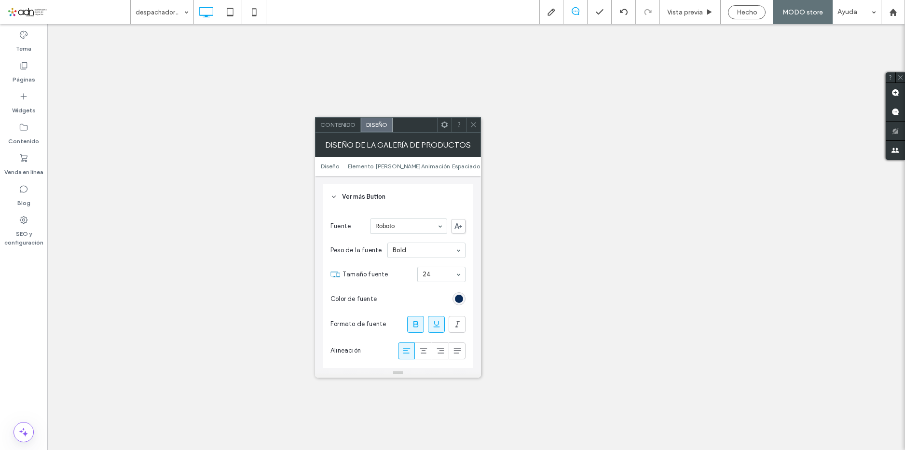
click at [474, 128] on icon at bounding box center [473, 124] width 7 height 7
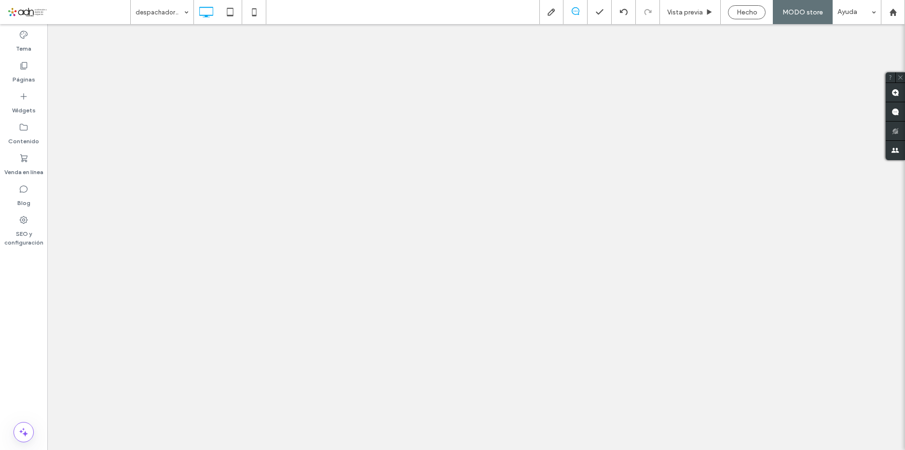
click at [746, 14] on span "Hecho" at bounding box center [747, 12] width 21 height 8
click at [795, 10] on div at bounding box center [452, 225] width 905 height 450
click at [794, 10] on div at bounding box center [452, 225] width 905 height 450
click at [784, 14] on div at bounding box center [452, 225] width 905 height 450
click at [790, 9] on div at bounding box center [452, 225] width 905 height 450
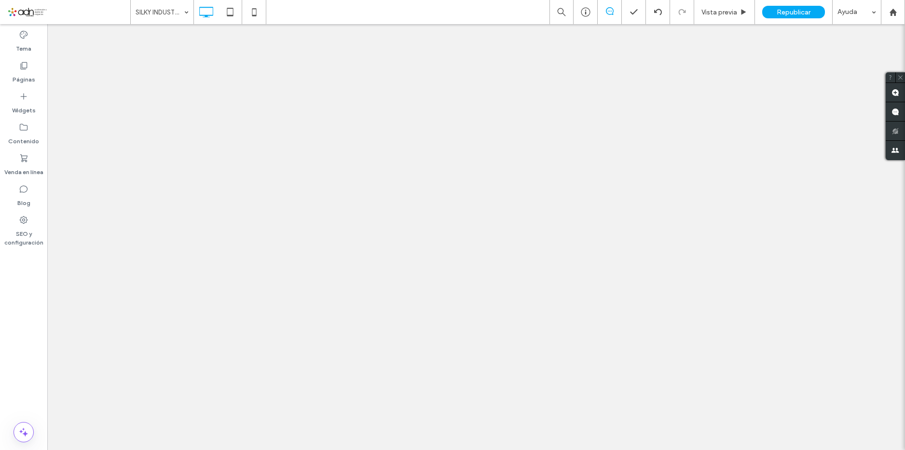
click at [790, 9] on div at bounding box center [452, 225] width 905 height 450
click at [788, 13] on span "Republicar" at bounding box center [794, 12] width 34 height 8
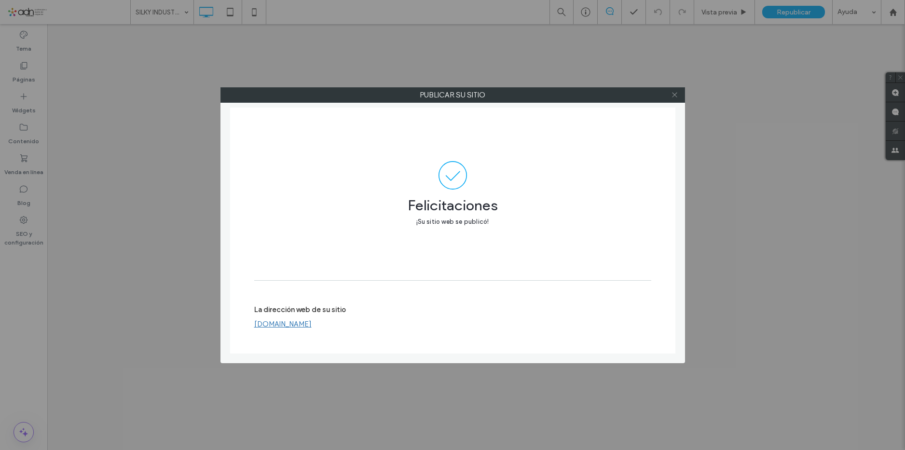
click at [676, 94] on use at bounding box center [674, 95] width 5 height 5
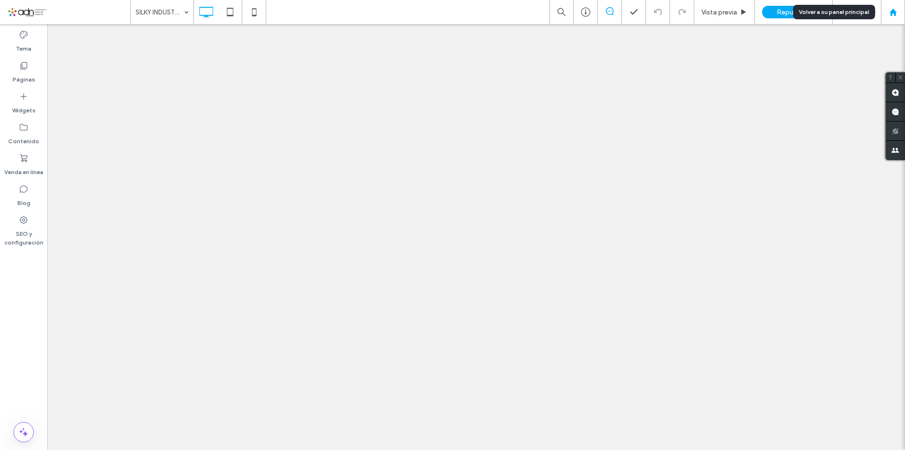
click at [891, 14] on use at bounding box center [892, 11] width 7 height 7
